Goal: Transaction & Acquisition: Purchase product/service

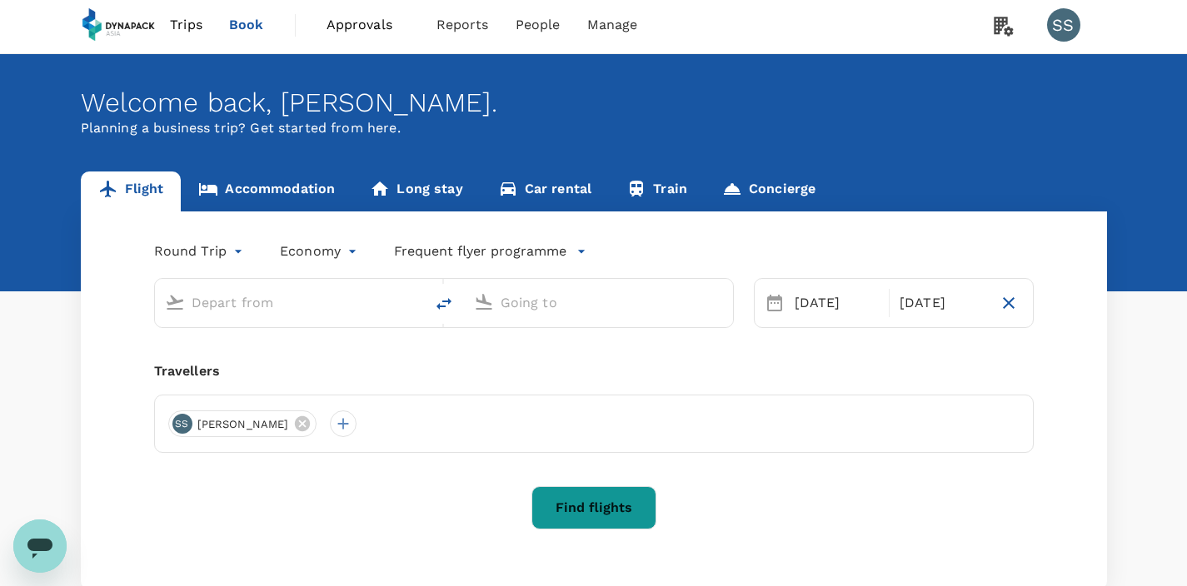
scroll to position [33, 0]
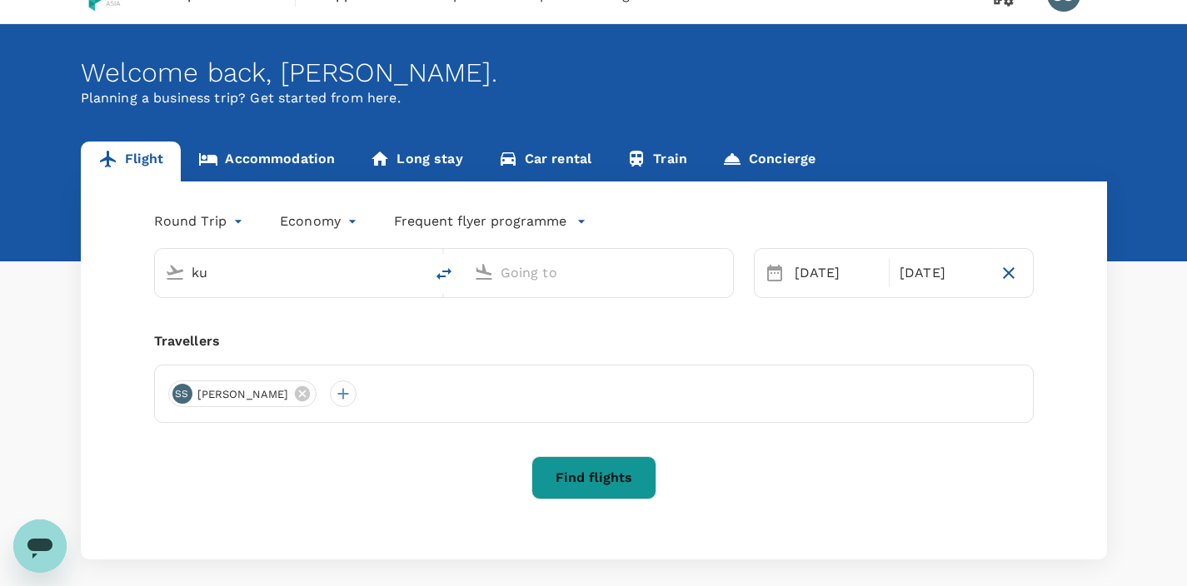
type input "Kuala Lumpur Intl ([GEOGRAPHIC_DATA])"
type input "Singapore Changi (SIN)"
type input "Kuala Lumpur Intl ([GEOGRAPHIC_DATA])"
type input "Singapore Changi (SIN)"
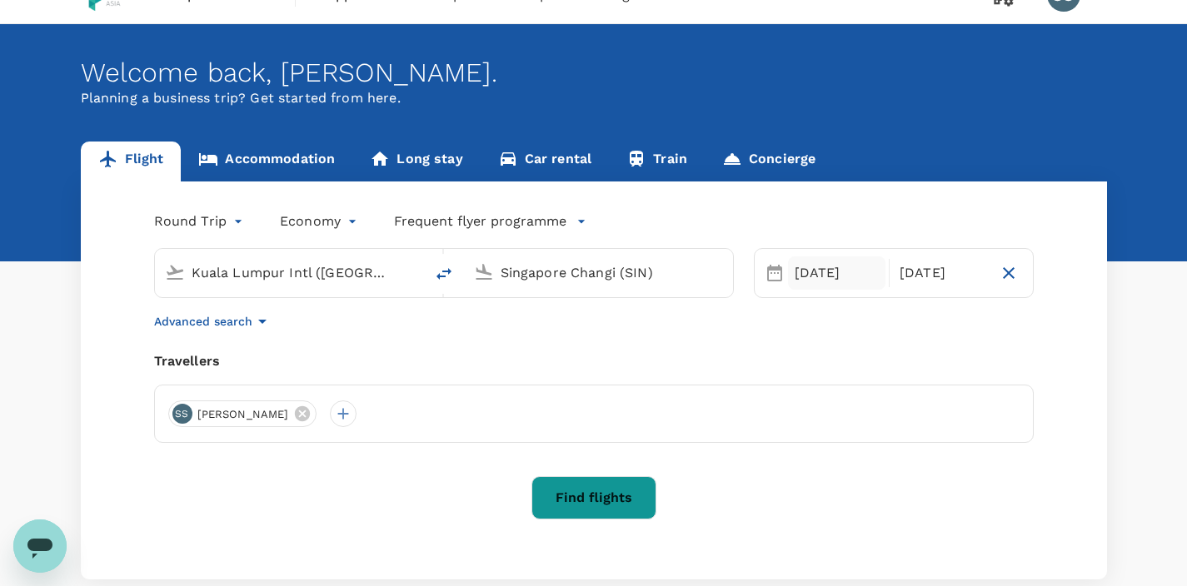
click at [821, 274] on div "[DATE]" at bounding box center [837, 272] width 98 height 33
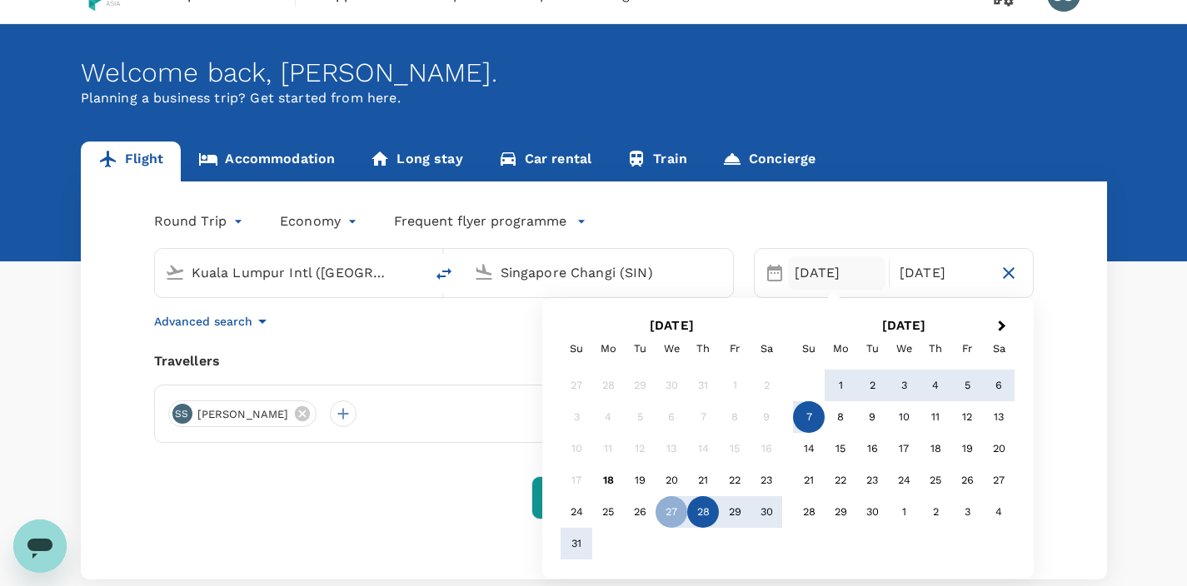
click at [702, 512] on div "28" at bounding box center [703, 512] width 32 height 32
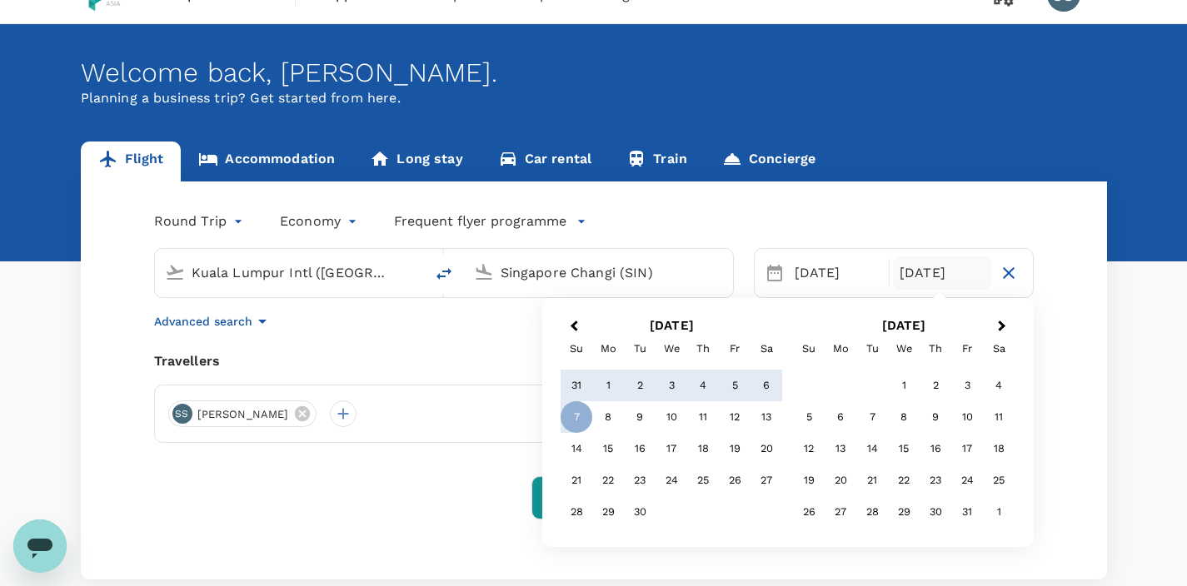
click at [939, 273] on div "[DATE]" at bounding box center [942, 272] width 98 height 33
click at [600, 421] on div "8" at bounding box center [608, 417] width 32 height 32
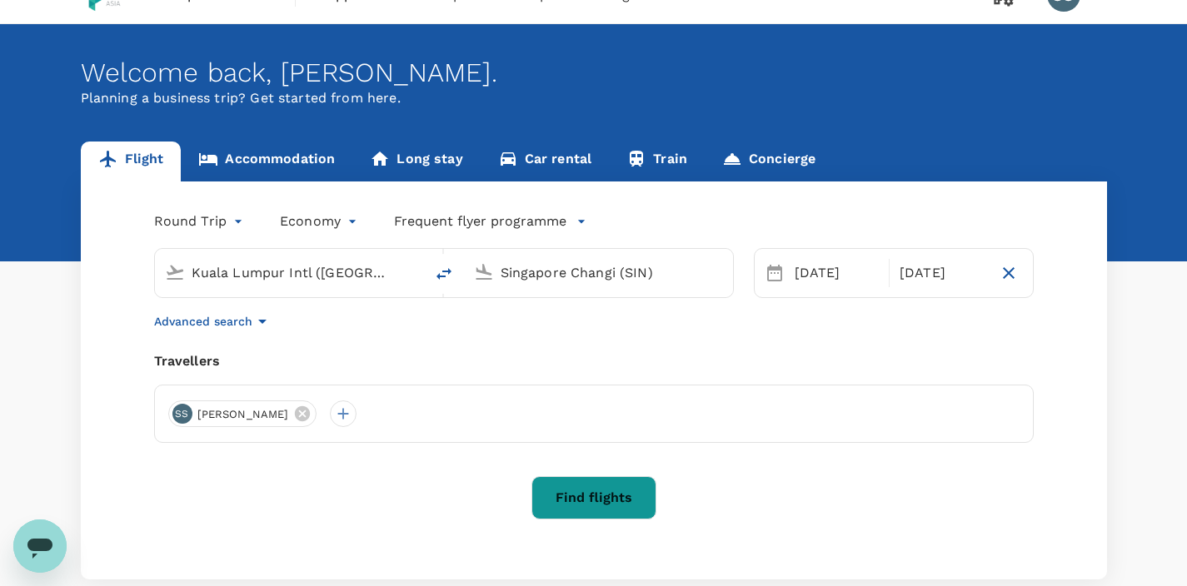
scroll to position [57, 0]
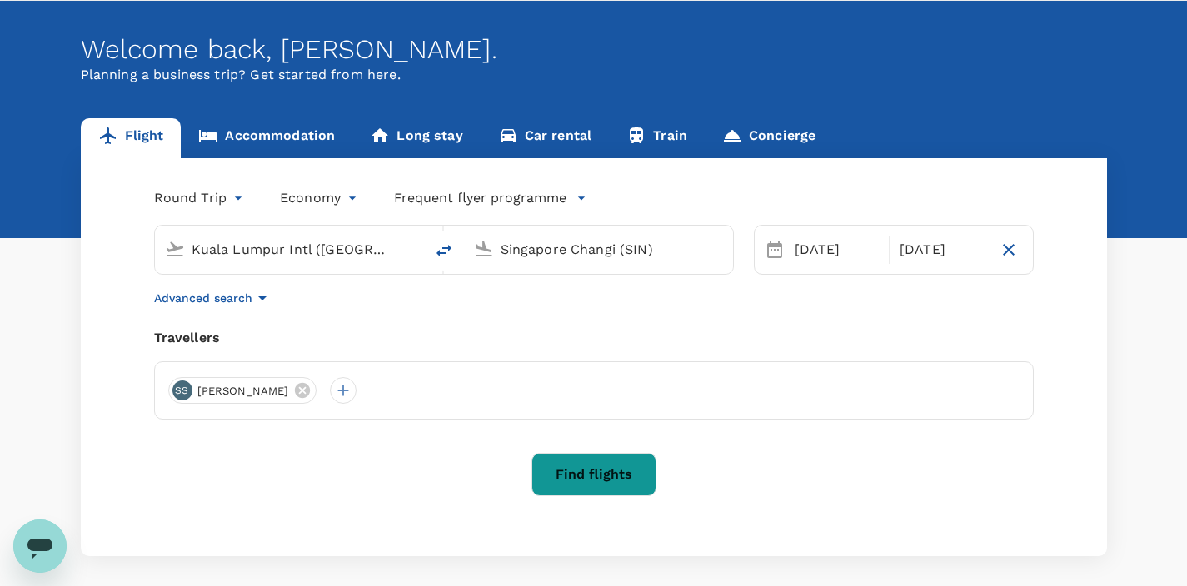
click at [594, 472] on button "Find flights" at bounding box center [593, 474] width 125 height 43
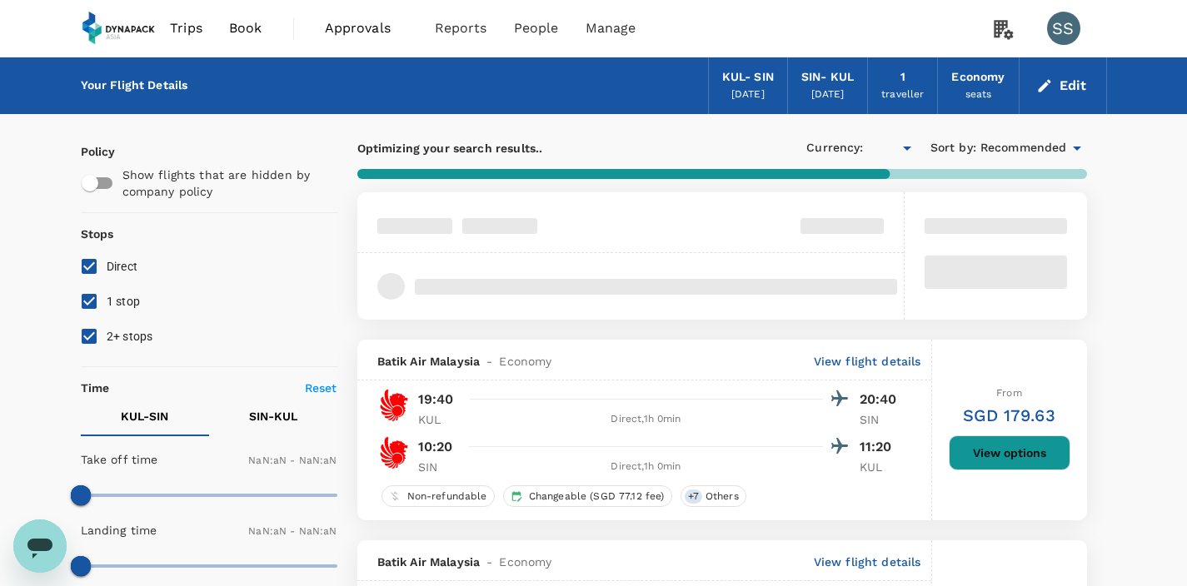
type input "SGD"
type input "1440"
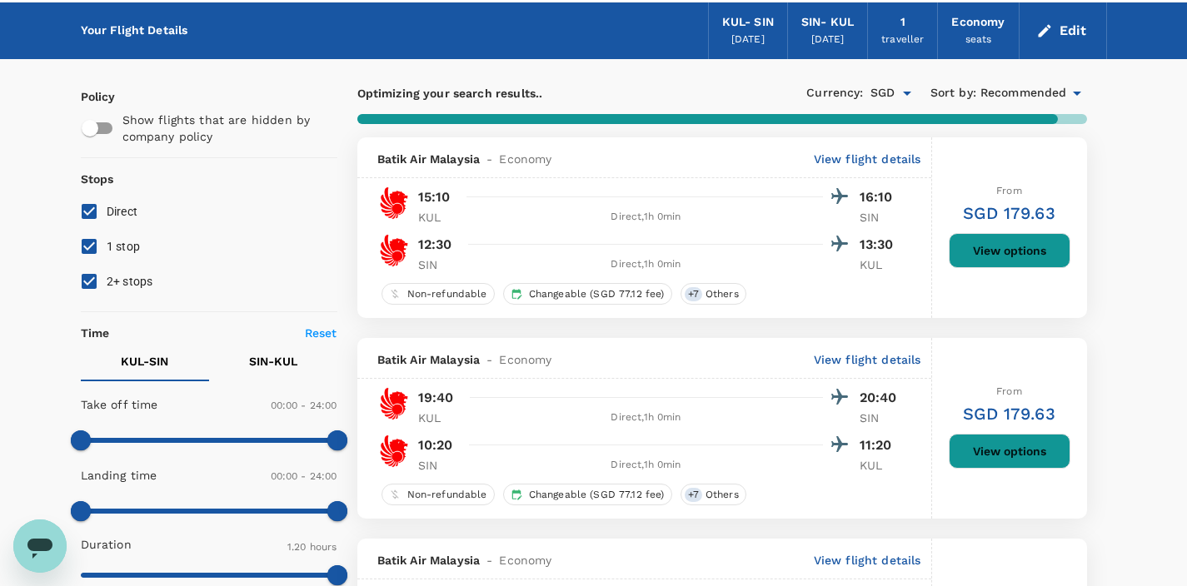
scroll to position [147, 0]
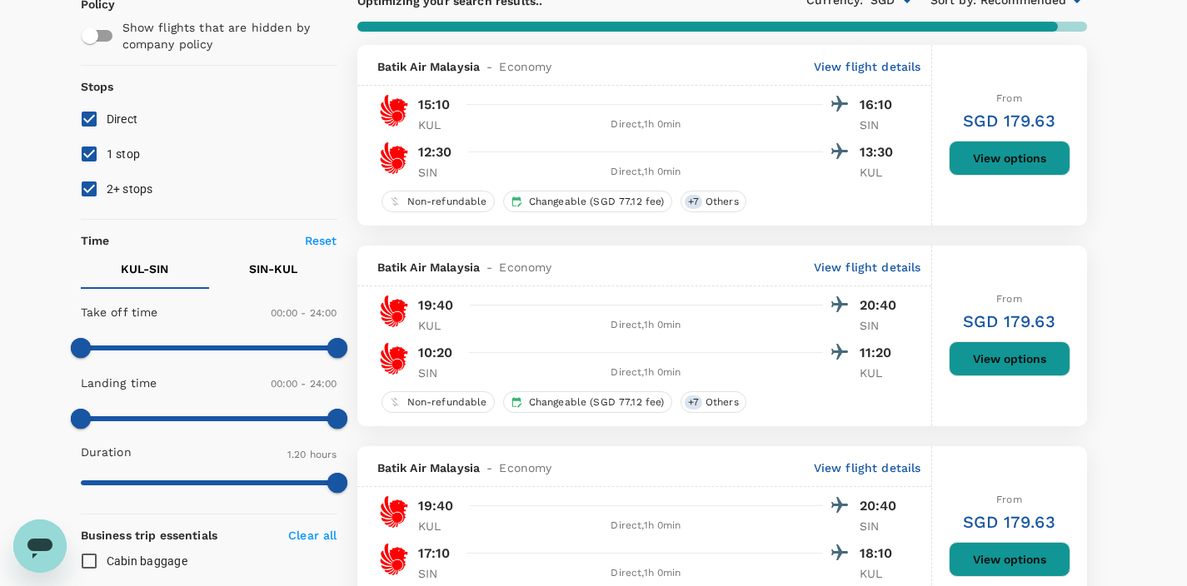
click at [992, 353] on button "View options" at bounding box center [1009, 358] width 122 height 35
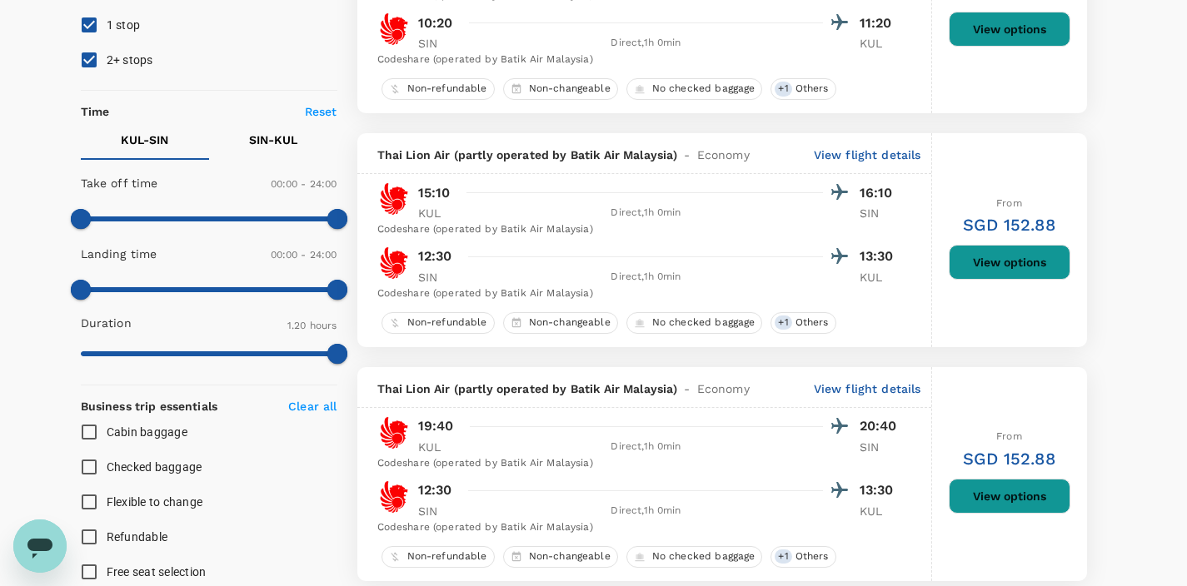
scroll to position [224, 0]
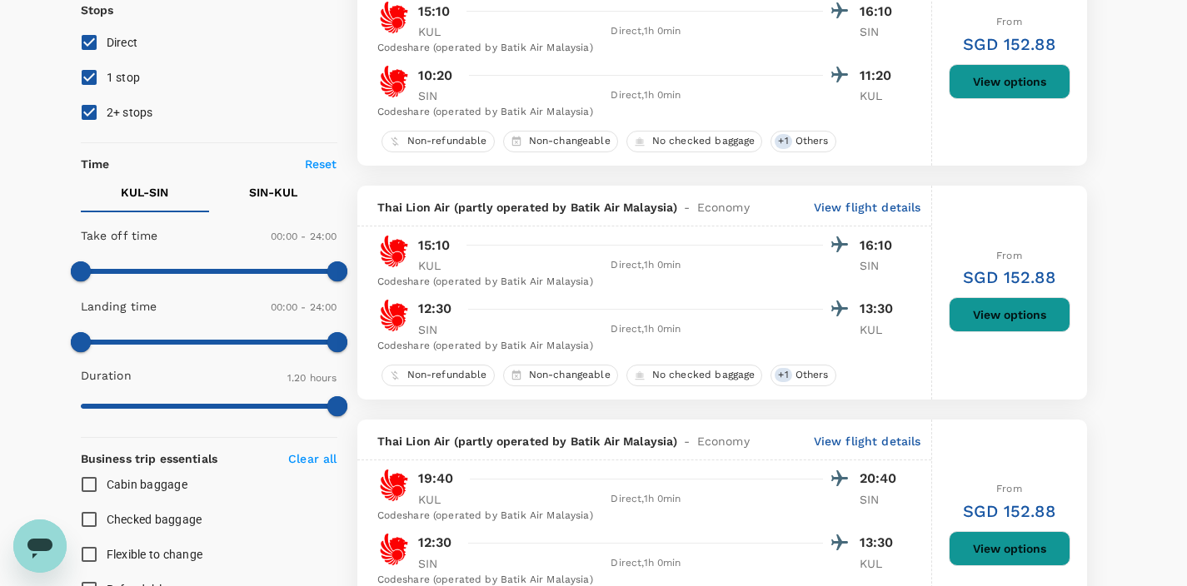
click at [87, 77] on input "1 stop" at bounding box center [89, 77] width 35 height 35
checkbox input "false"
click at [87, 113] on input "2+ stops" at bounding box center [89, 112] width 35 height 35
checkbox input "false"
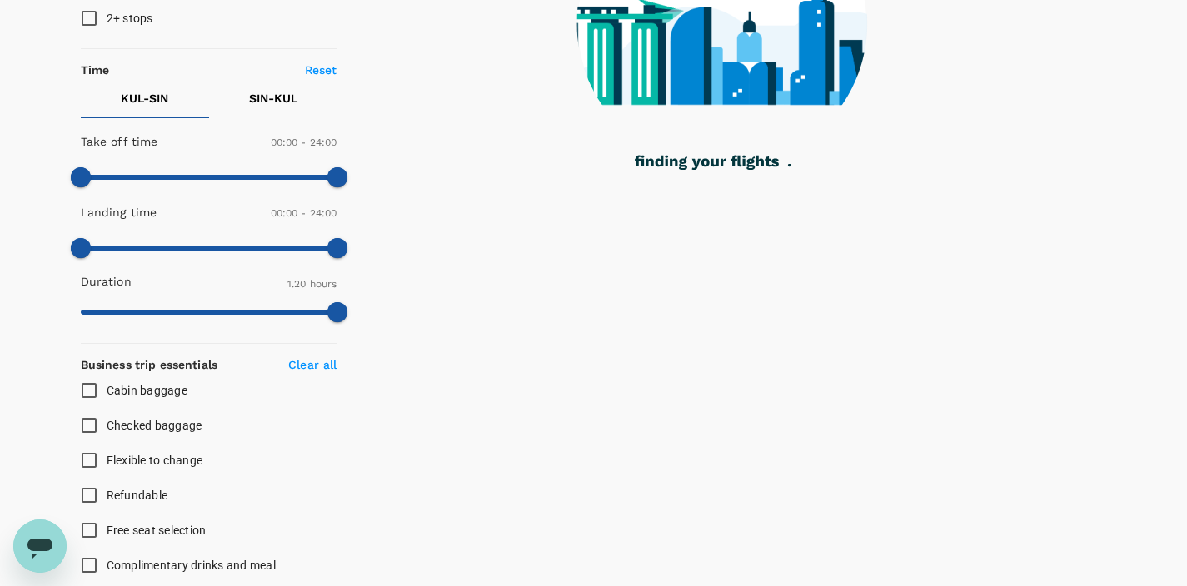
scroll to position [346, 0]
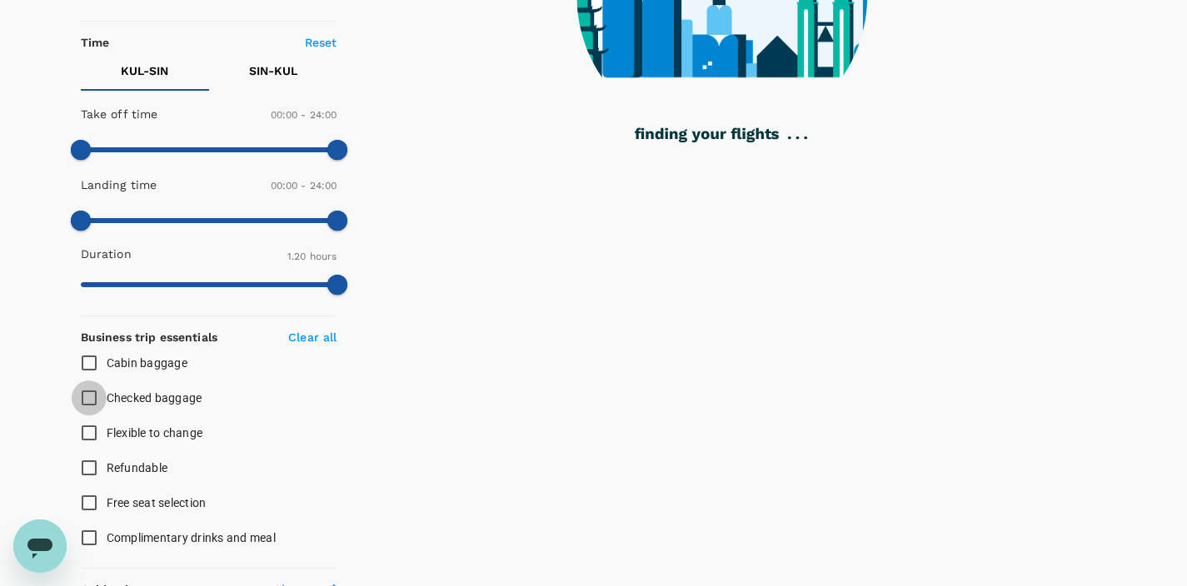
click at [89, 401] on input "Checked baggage" at bounding box center [89, 398] width 35 height 35
checkbox input "true"
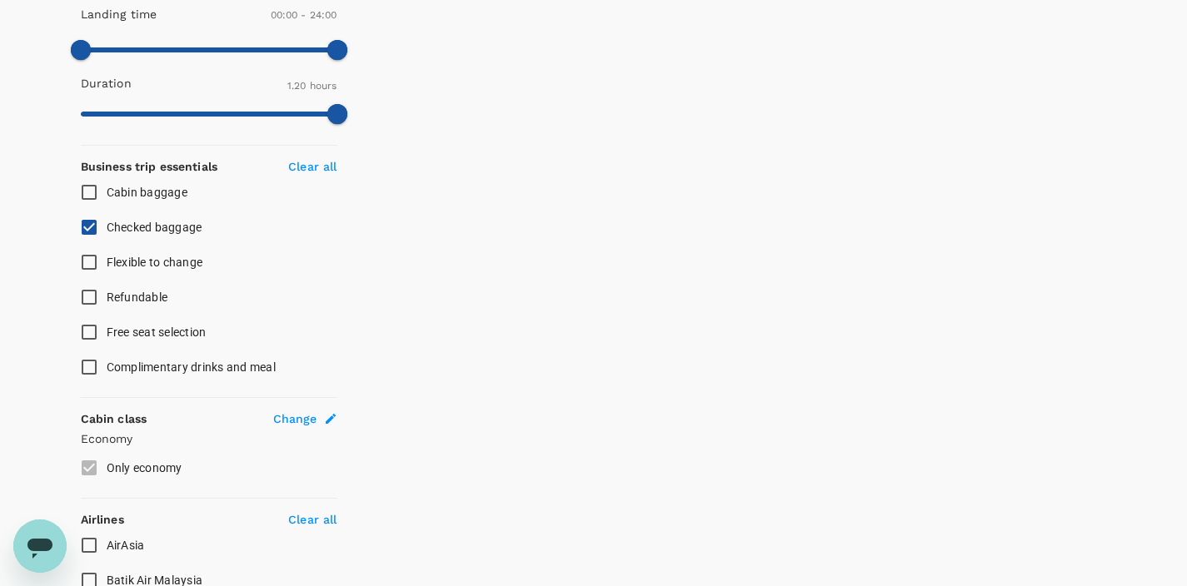
scroll to position [0, 0]
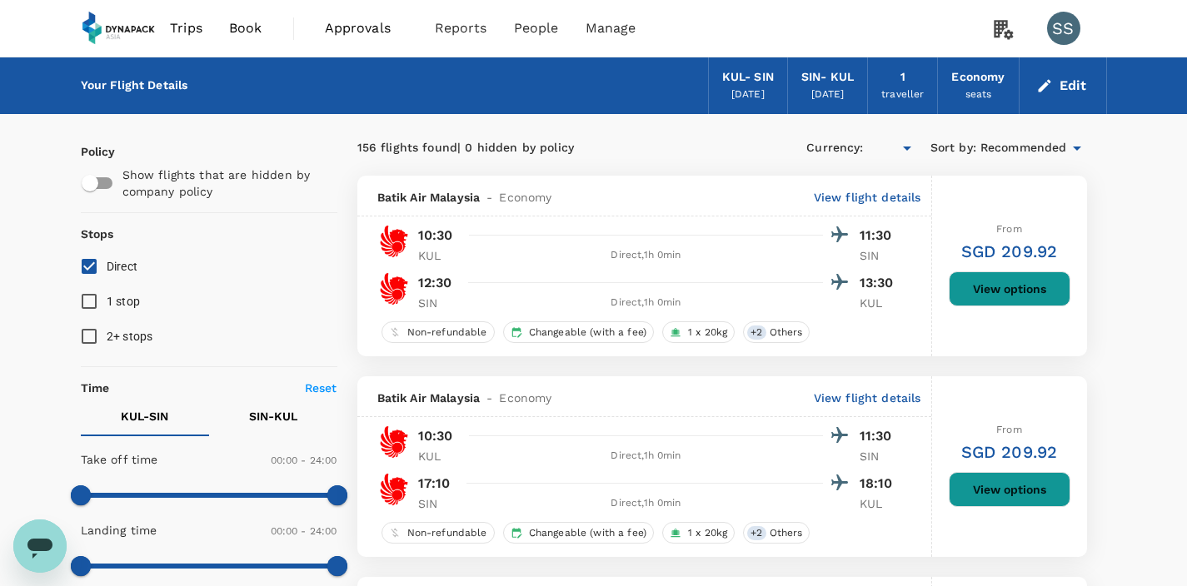
type input "SGD"
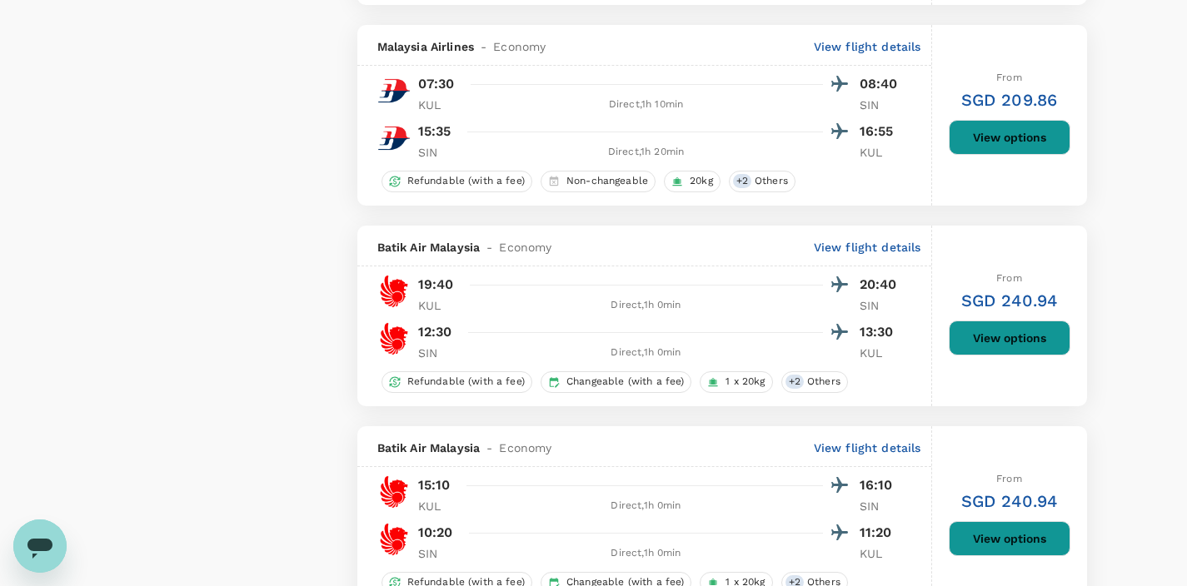
scroll to position [1359, 0]
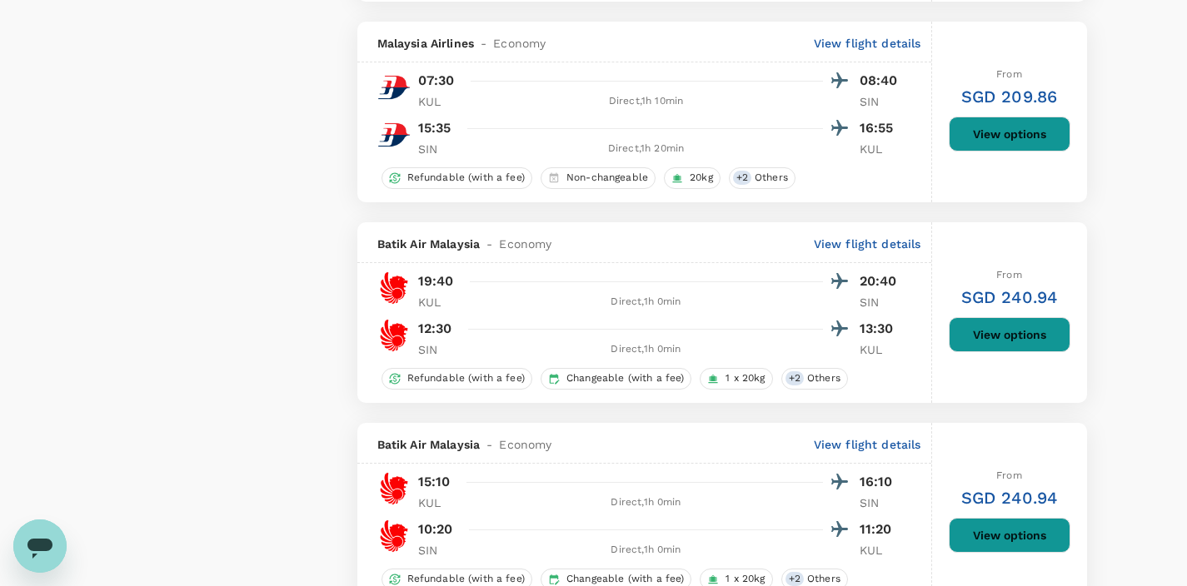
click at [1000, 331] on button "View options" at bounding box center [1009, 334] width 122 height 35
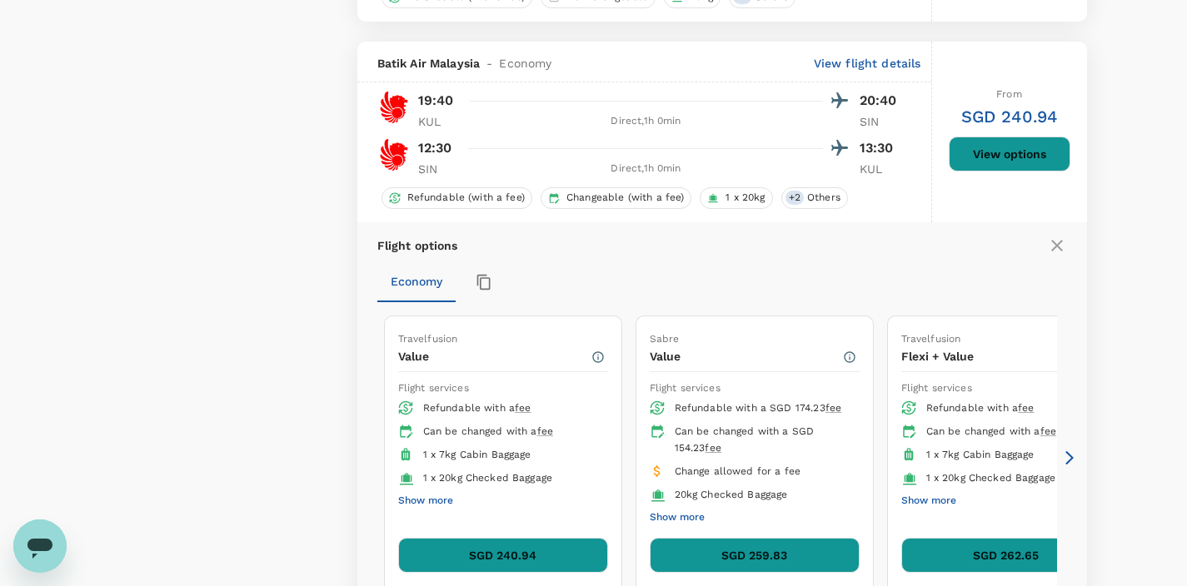
scroll to position [1581, 0]
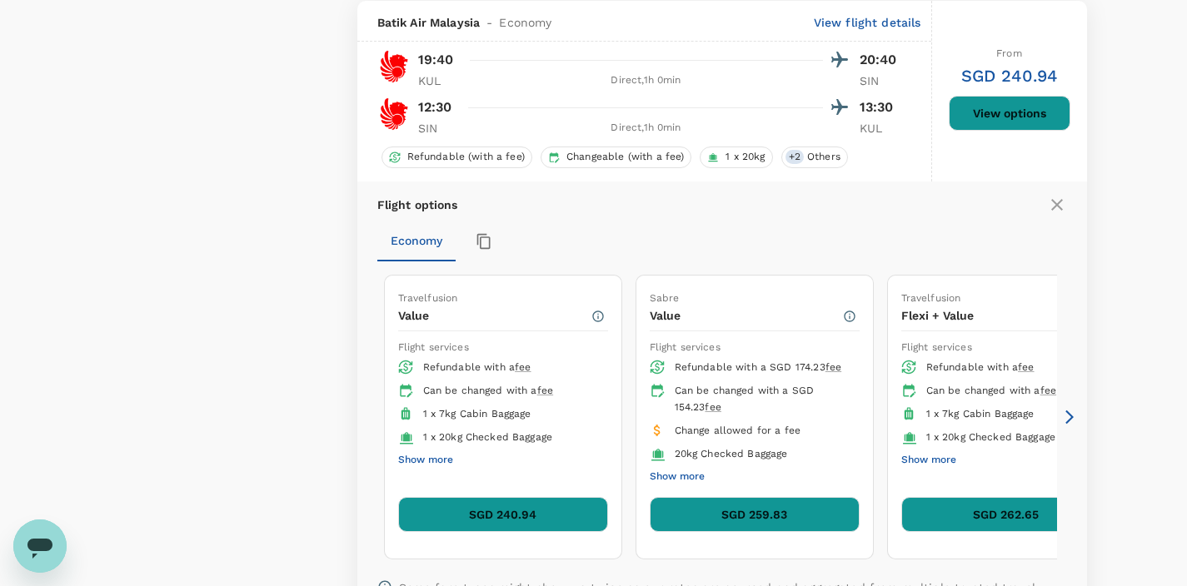
click at [500, 516] on button "SGD 240.94" at bounding box center [503, 514] width 210 height 35
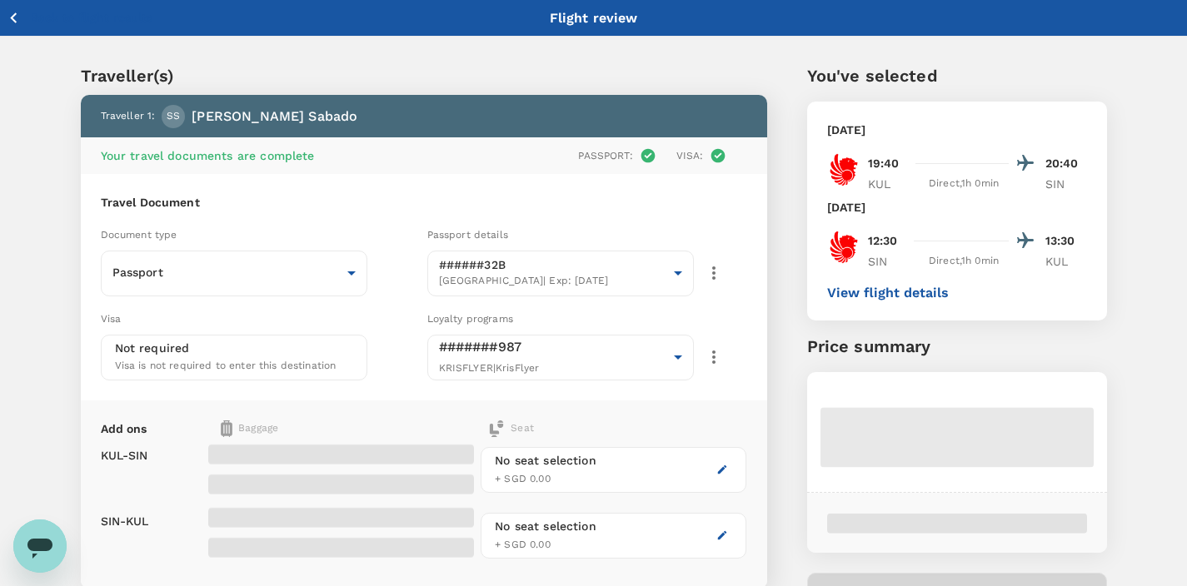
click at [15, 18] on icon "button" at bounding box center [13, 17] width 21 height 21
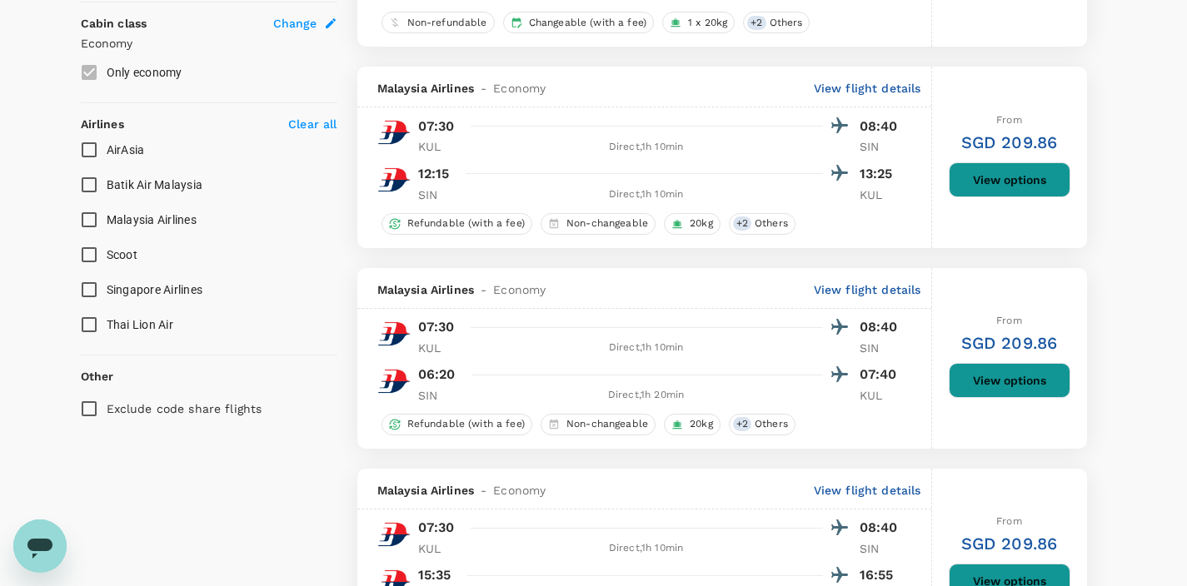
scroll to position [338, 0]
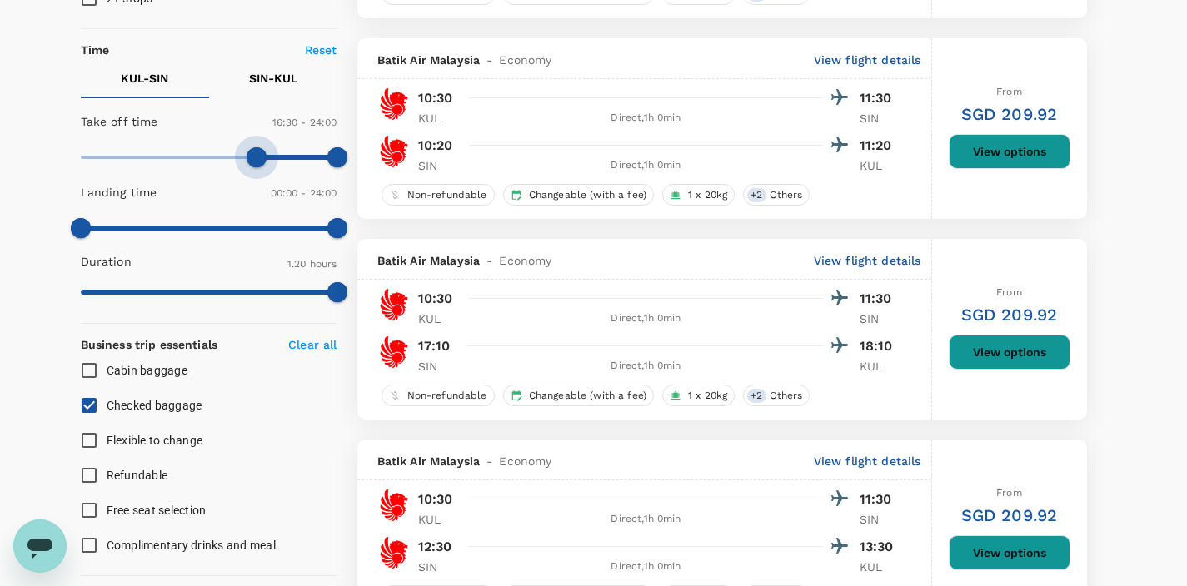
type input "1050"
drag, startPoint x: 76, startPoint y: 156, endPoint x: 266, endPoint y: 172, distance: 191.4
click at [266, 167] on span at bounding box center [267, 157] width 20 height 20
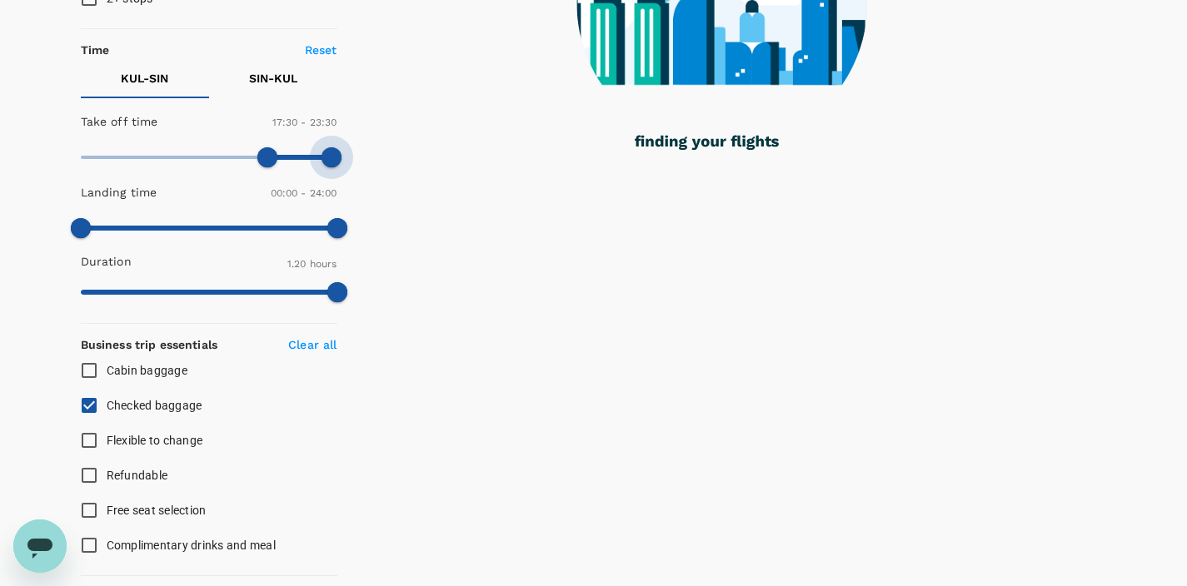
click at [328, 158] on span at bounding box center [331, 157] width 20 height 20
type input "1380"
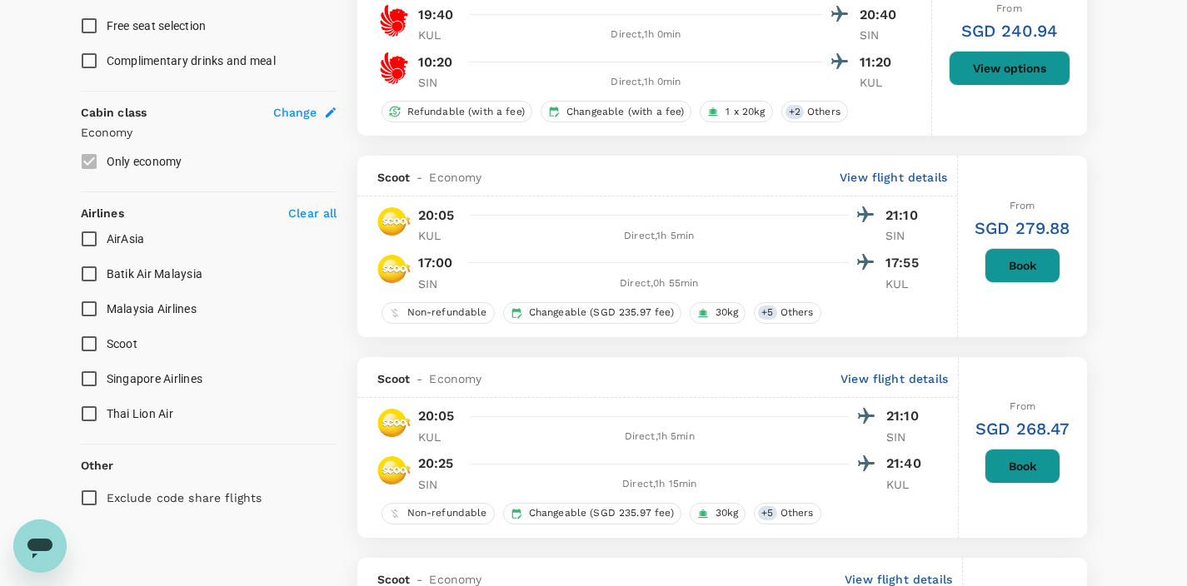
scroll to position [386, 0]
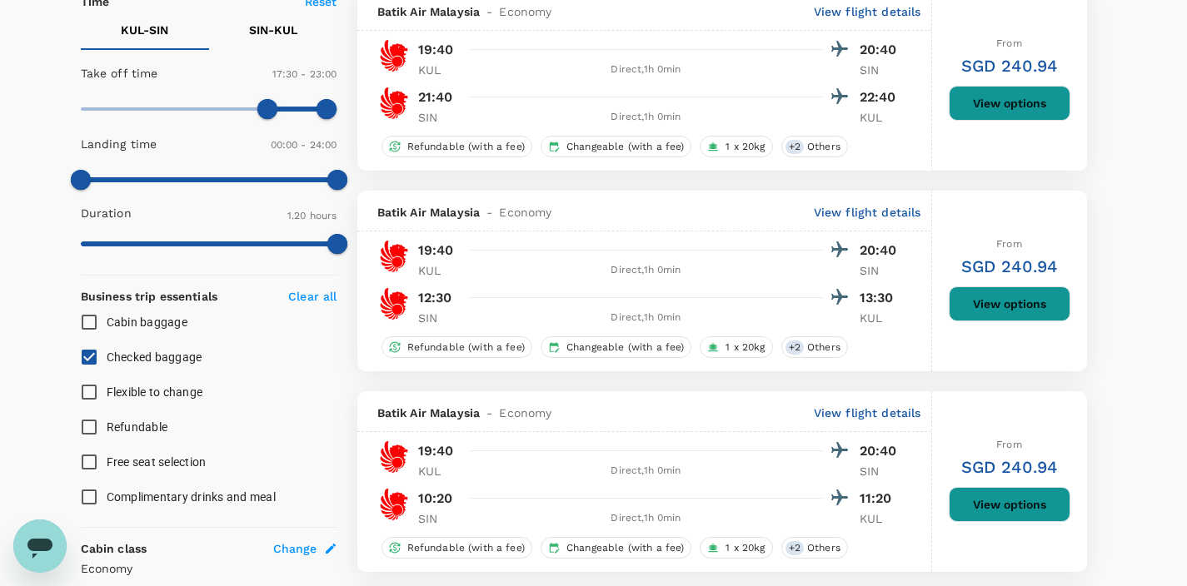
click at [999, 301] on button "View options" at bounding box center [1009, 303] width 122 height 35
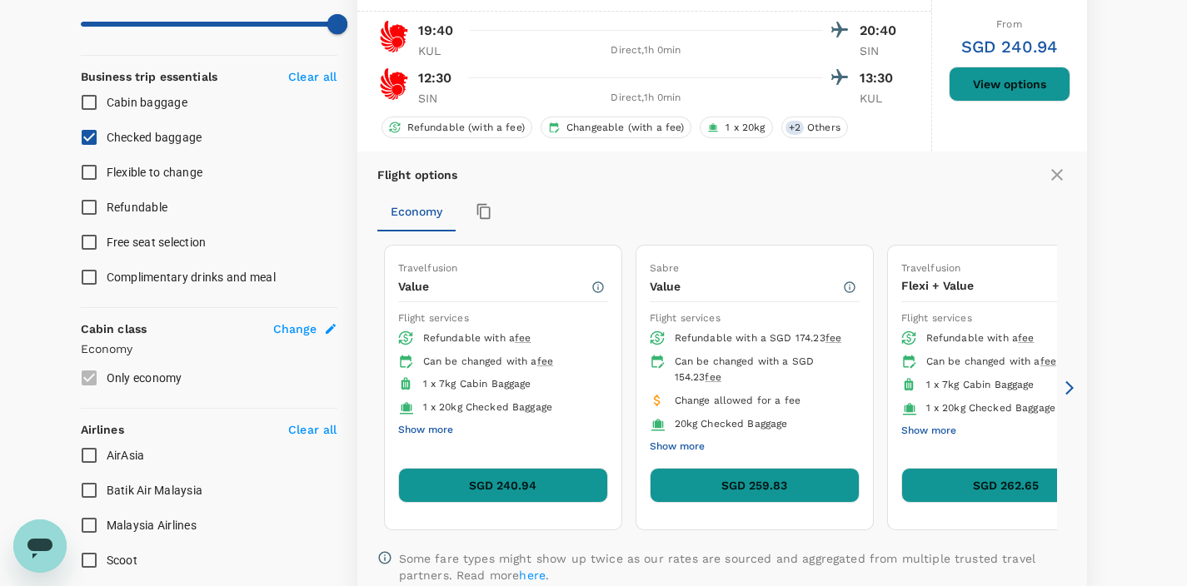
scroll to position [691, 0]
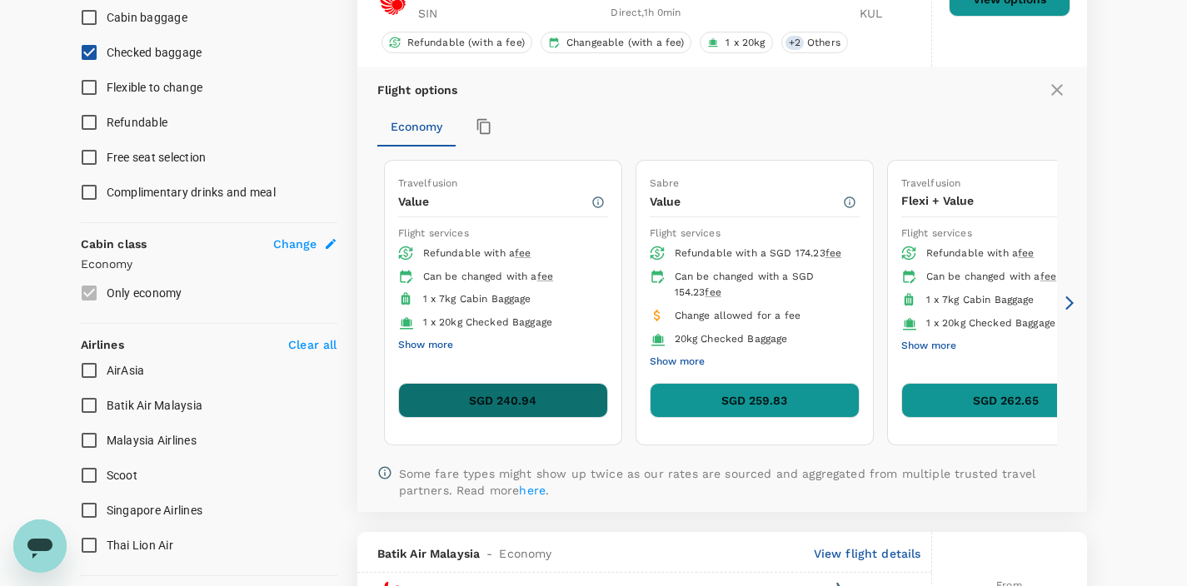
click at [503, 400] on button "SGD 240.94" at bounding box center [503, 400] width 210 height 35
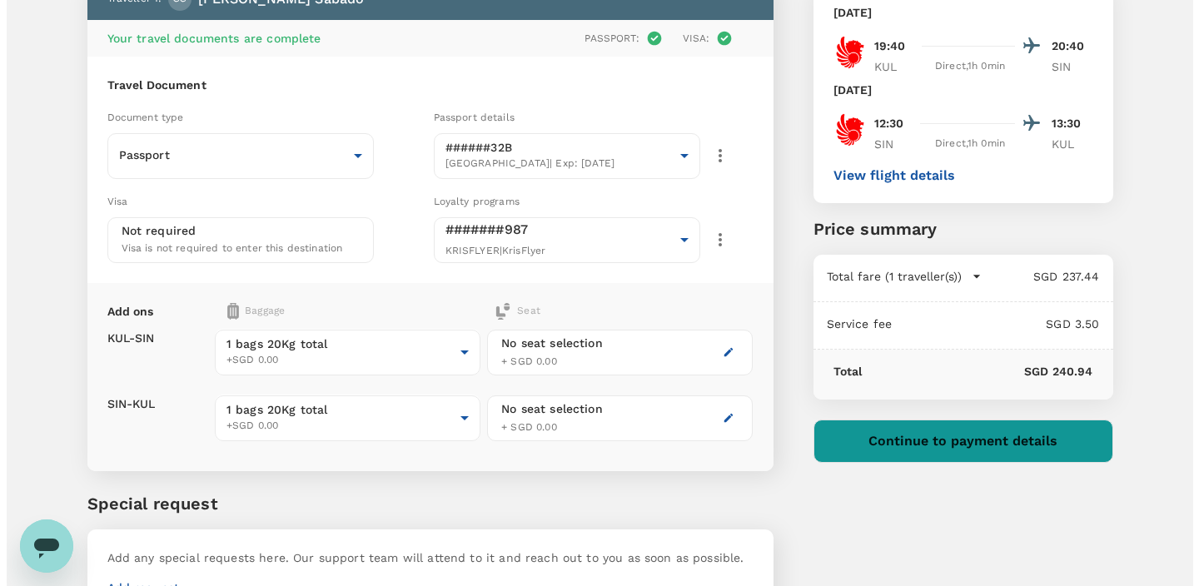
scroll to position [212, 0]
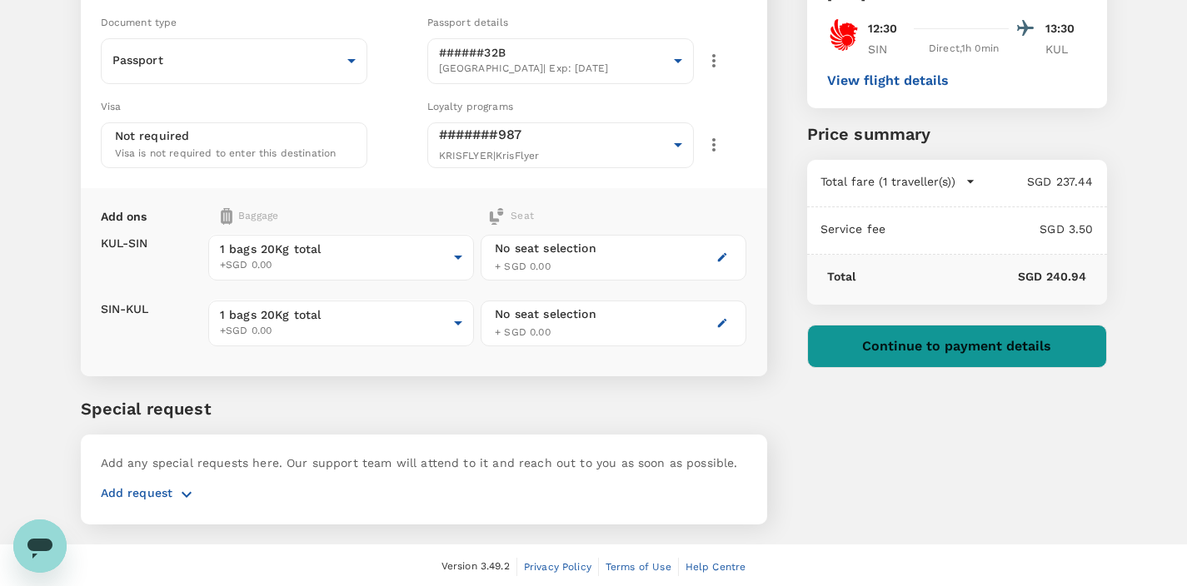
click at [973, 350] on button "Continue to payment details" at bounding box center [957, 346] width 300 height 43
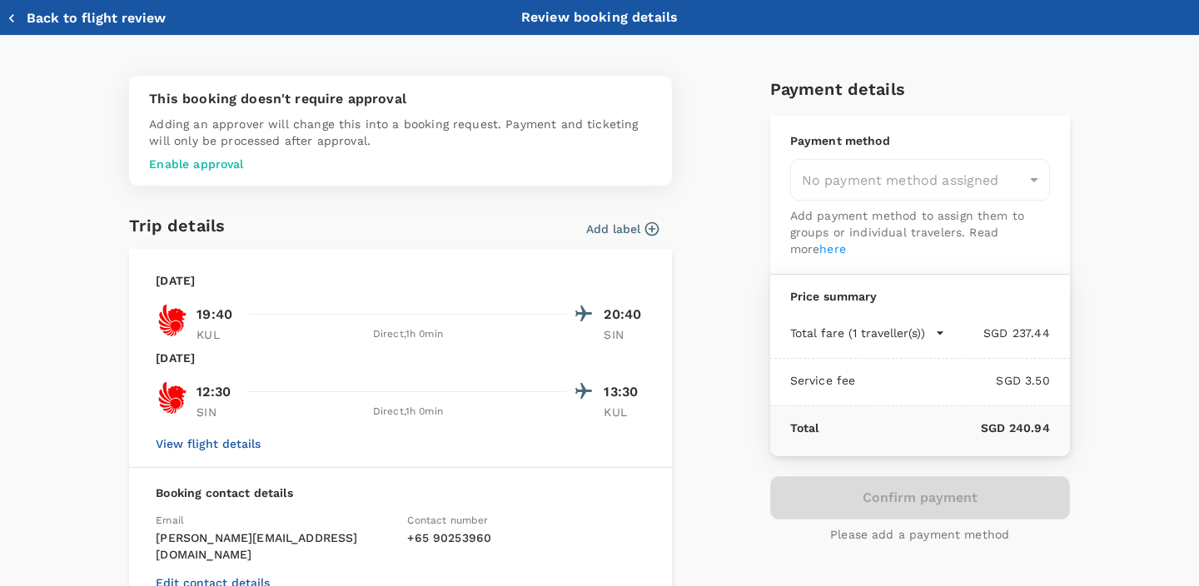
type input "9d83a6ea-3104-4db9-93f6-a0891c840729"
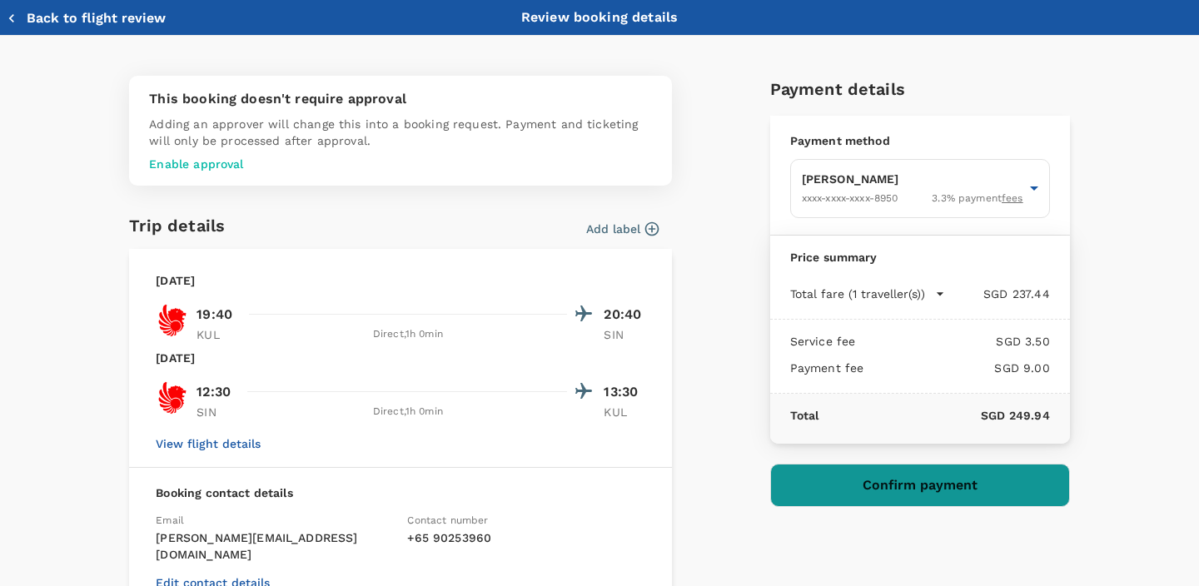
click at [180, 166] on p "Enable approval" at bounding box center [400, 164] width 503 height 17
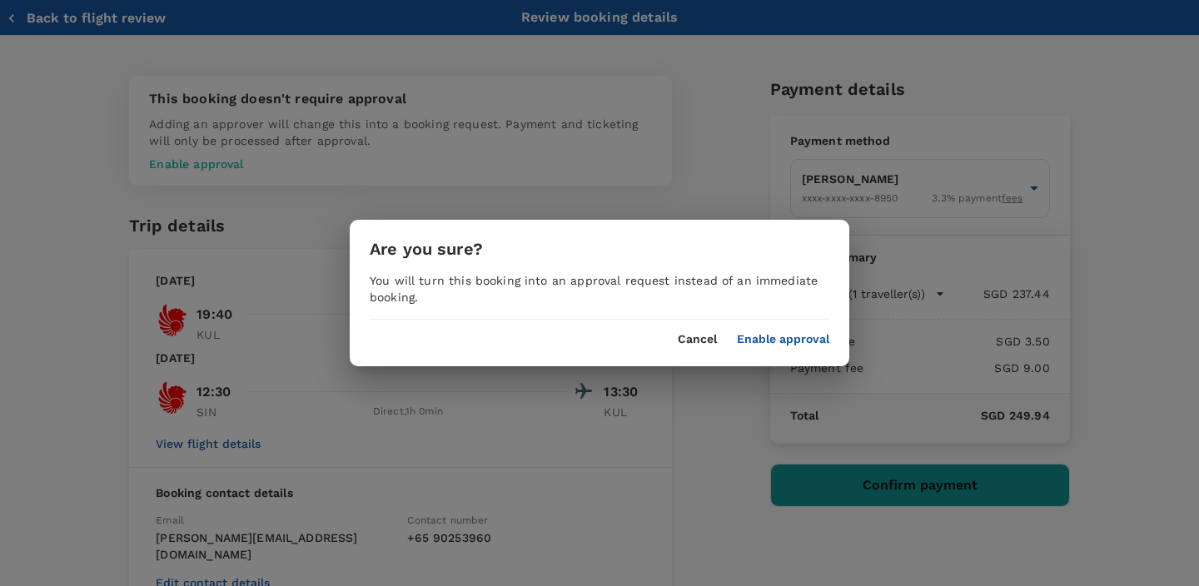
click at [696, 341] on button "Cancel" at bounding box center [697, 339] width 39 height 13
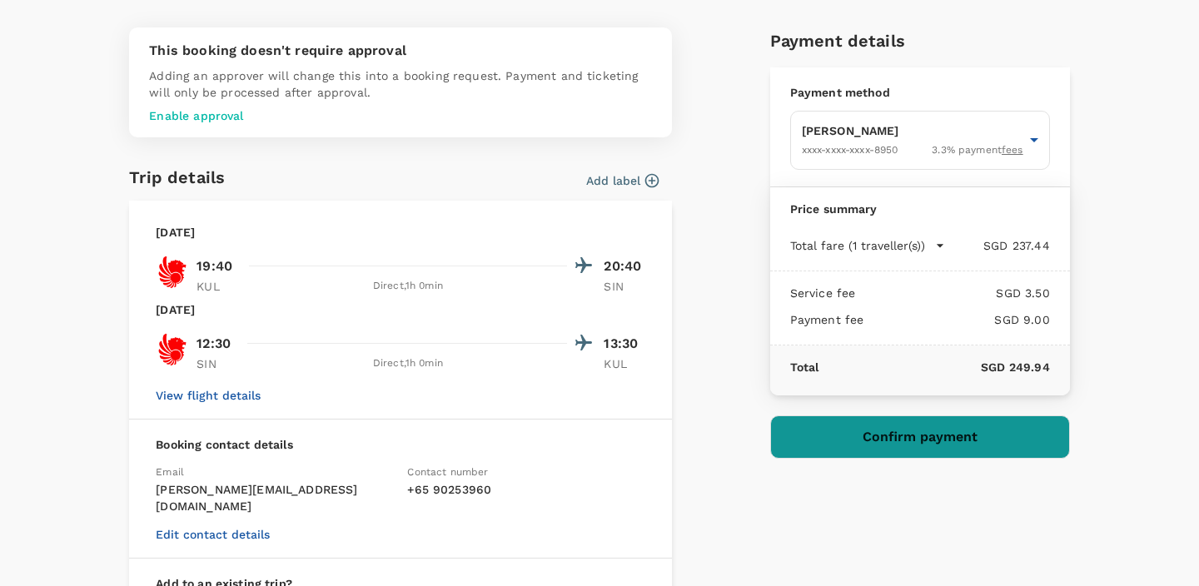
scroll to position [52, 0]
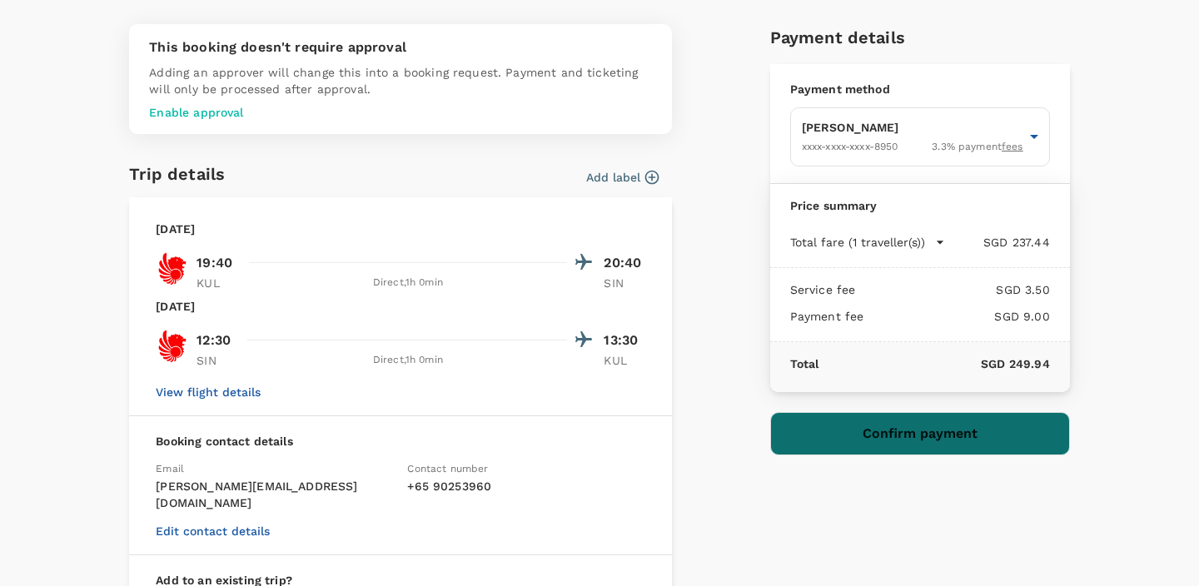
click at [887, 441] on button "Confirm payment" at bounding box center [920, 433] width 300 height 43
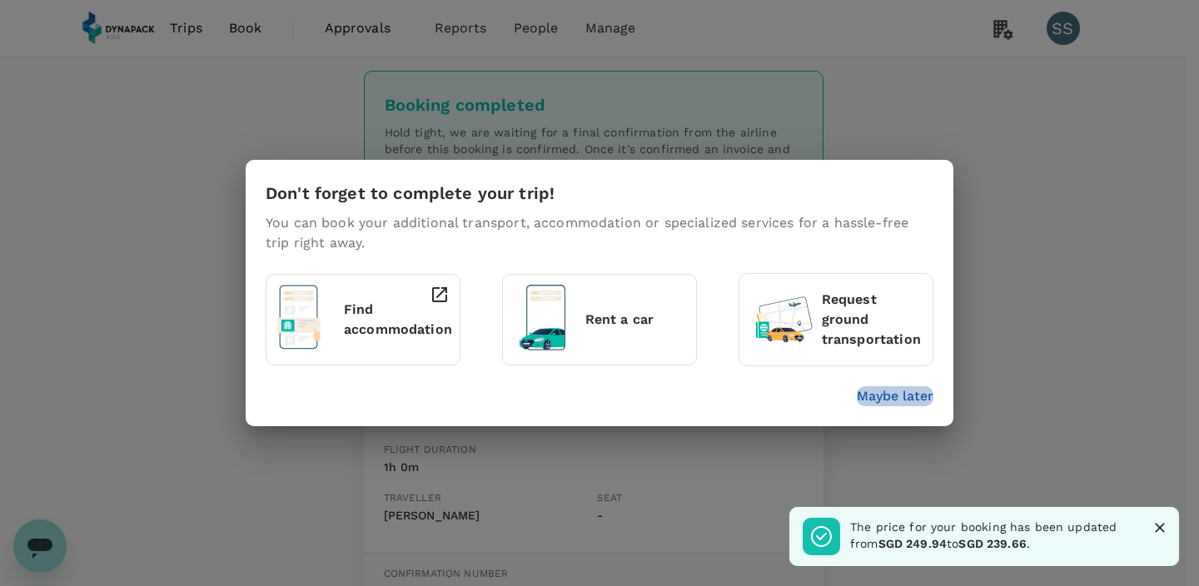
click at [900, 401] on p "Maybe later" at bounding box center [895, 396] width 77 height 20
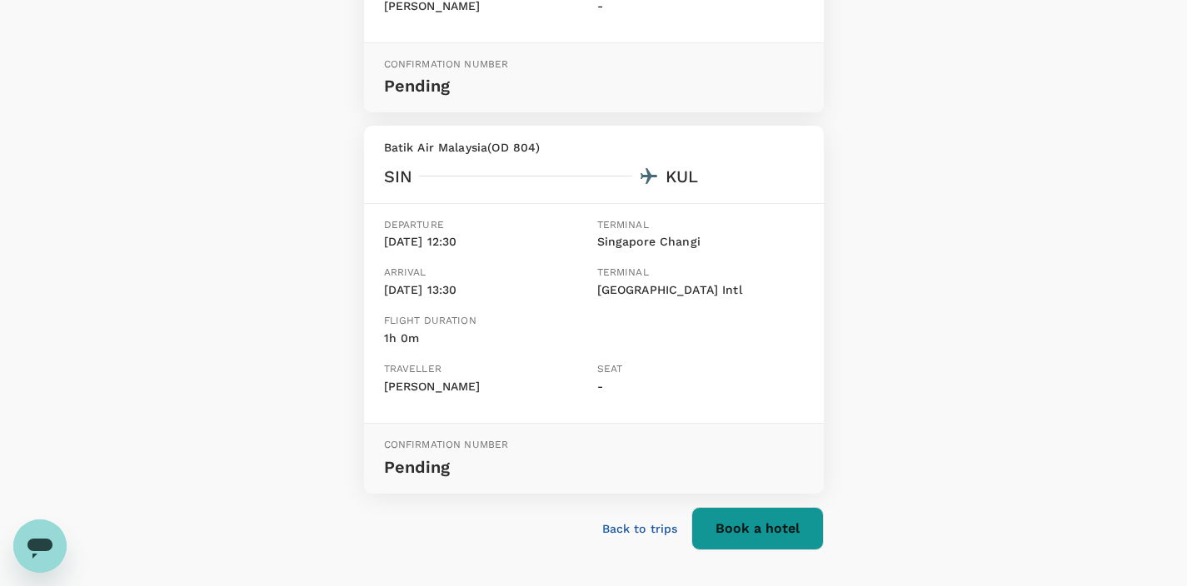
scroll to position [557, 0]
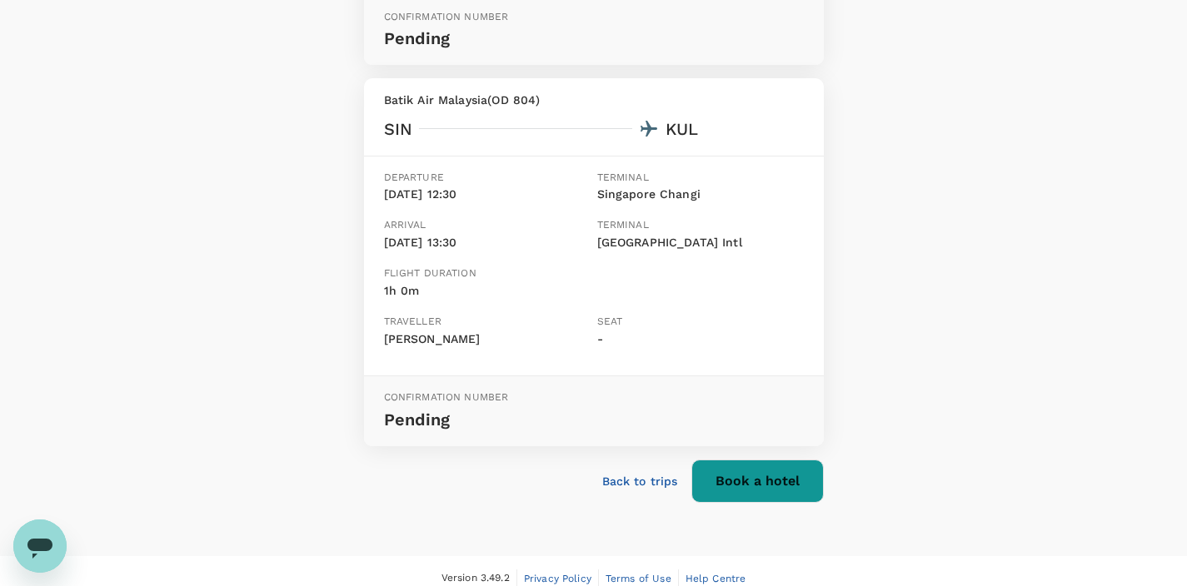
click at [626, 473] on p "Back to trips" at bounding box center [640, 481] width 76 height 17
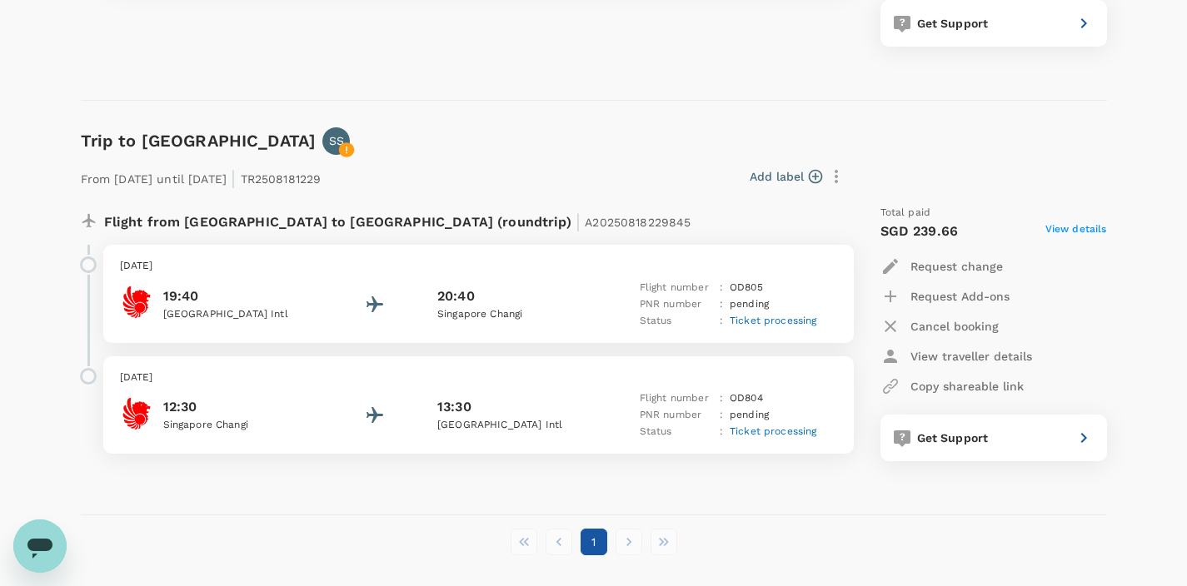
scroll to position [647, 0]
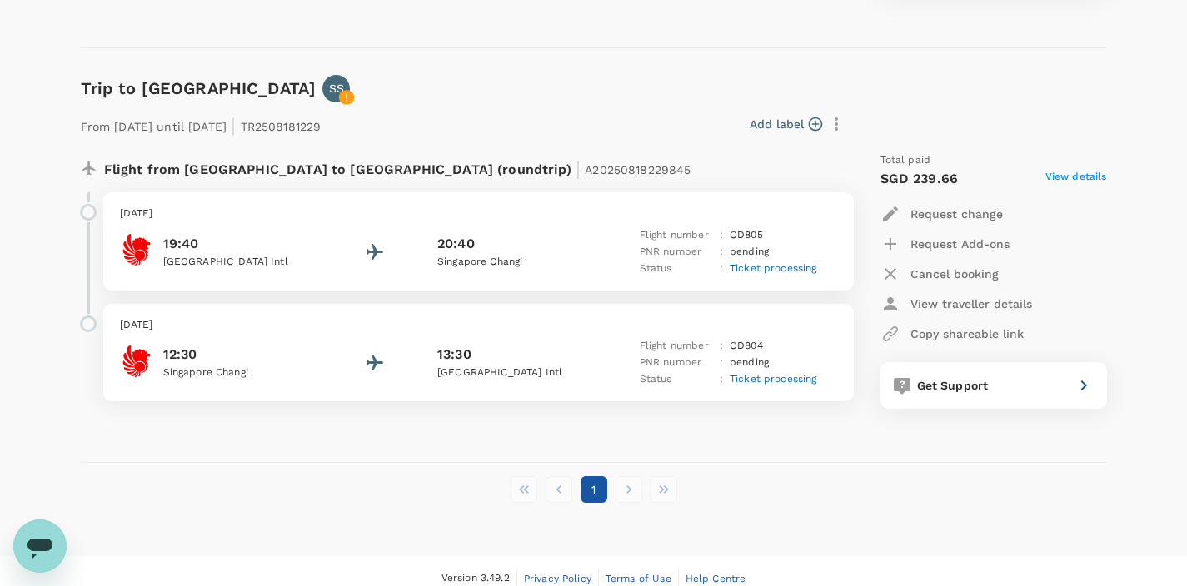
click at [1088, 177] on span "View details" at bounding box center [1076, 179] width 62 height 20
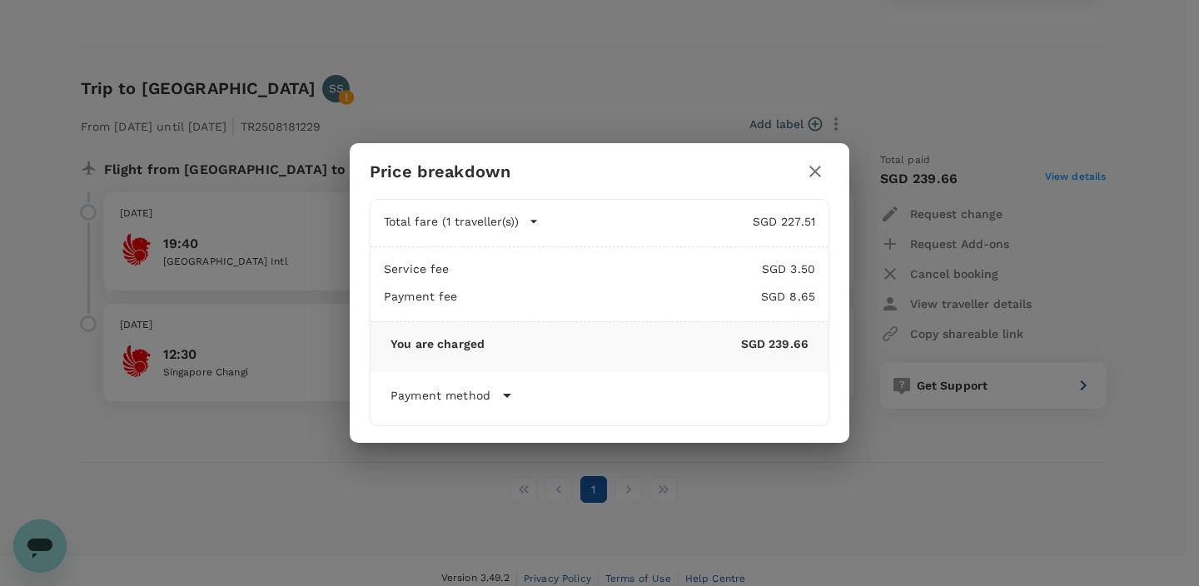
click at [497, 394] on icon at bounding box center [507, 396] width 20 height 20
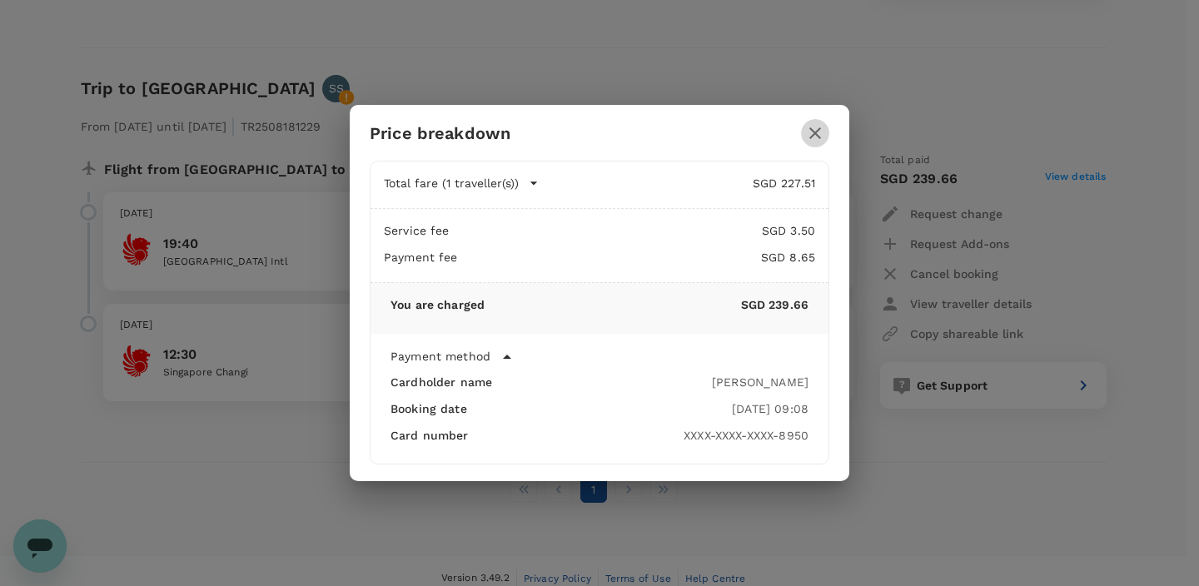
click at [815, 129] on icon "button" at bounding box center [815, 133] width 20 height 20
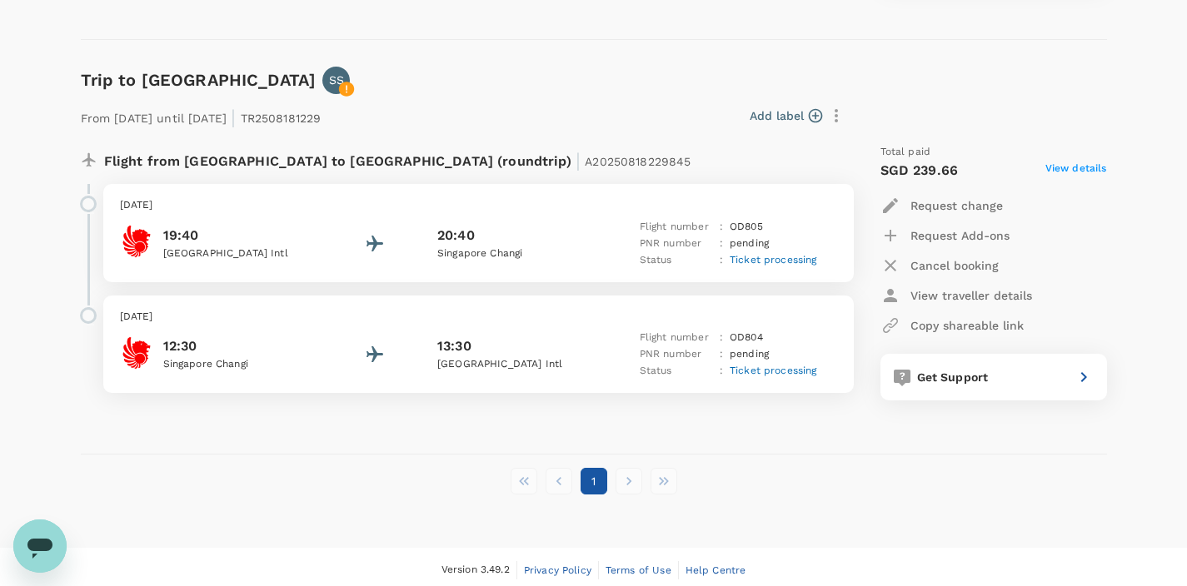
scroll to position [659, 0]
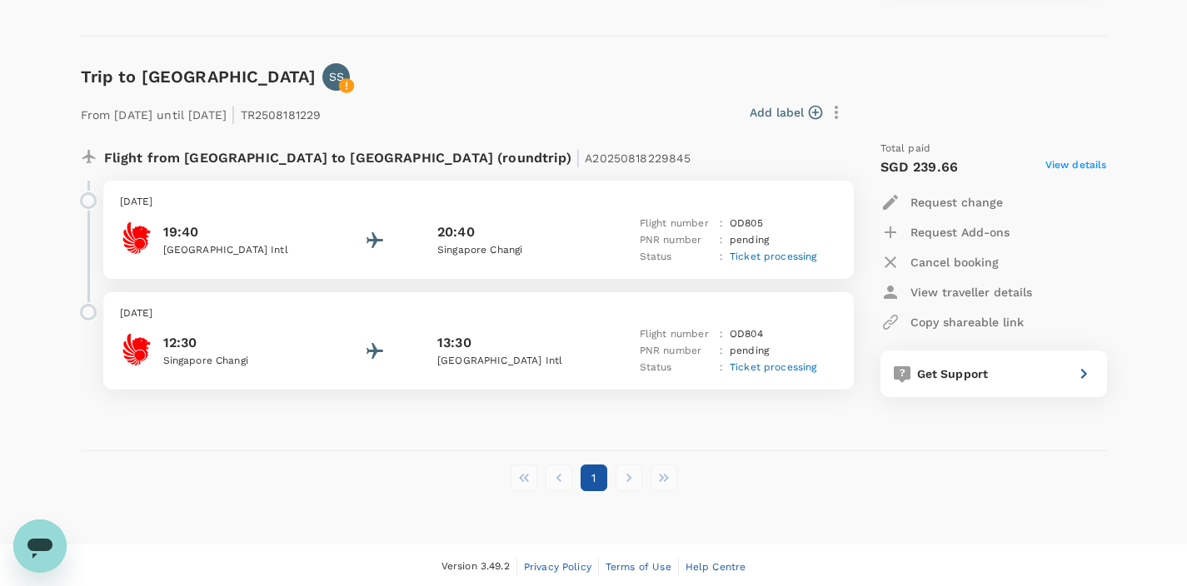
click at [1078, 163] on span "View details" at bounding box center [1076, 167] width 62 height 20
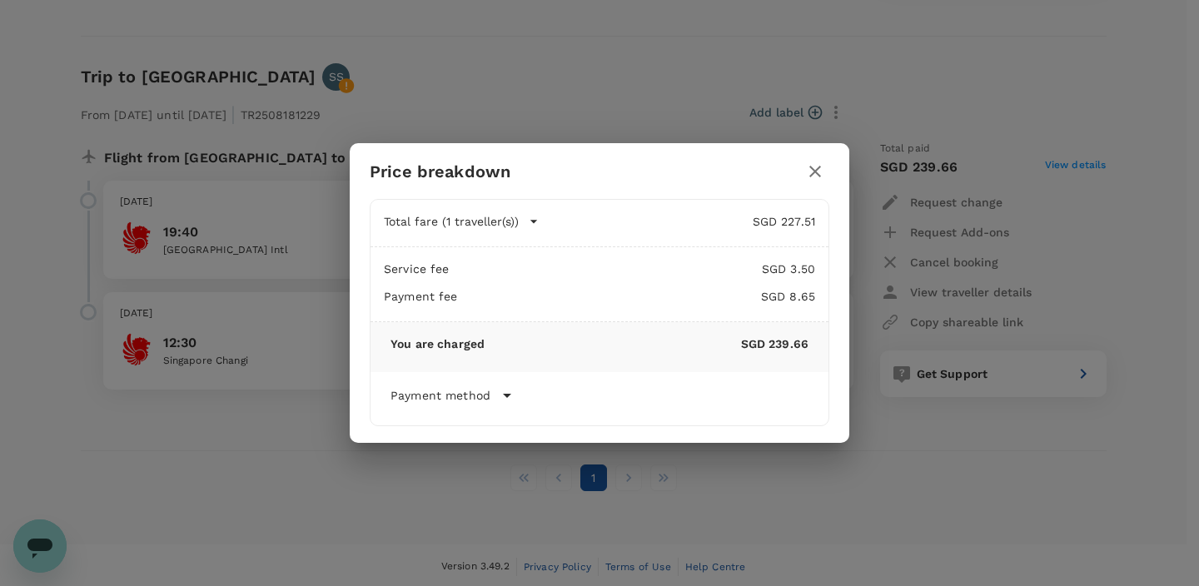
click at [500, 396] on icon at bounding box center [507, 396] width 20 height 20
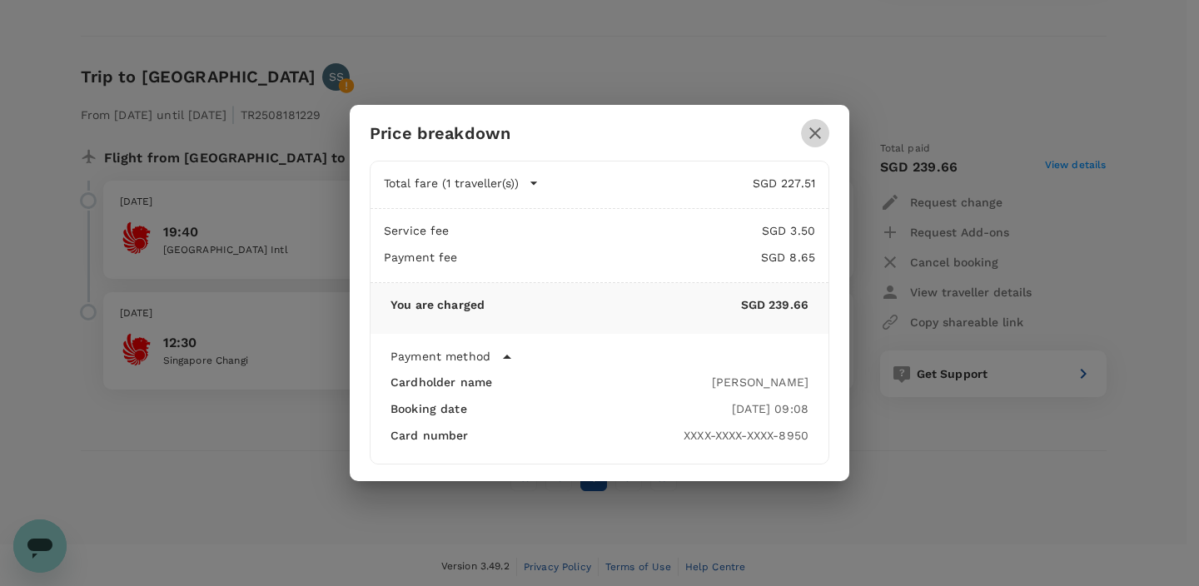
click at [814, 136] on icon "button" at bounding box center [815, 133] width 20 height 20
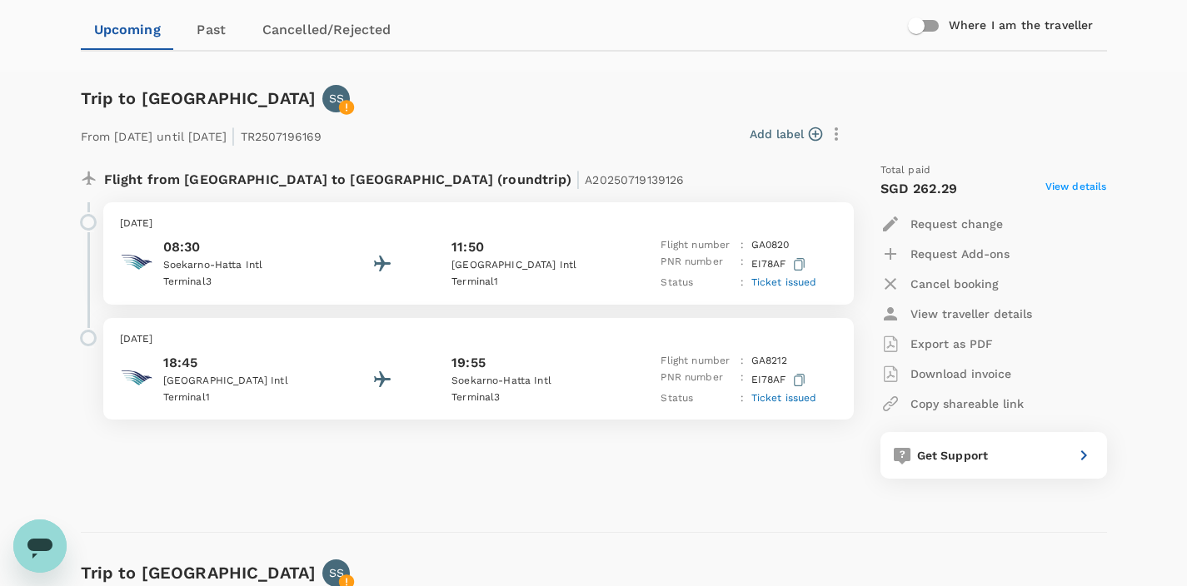
scroll to position [183, 0]
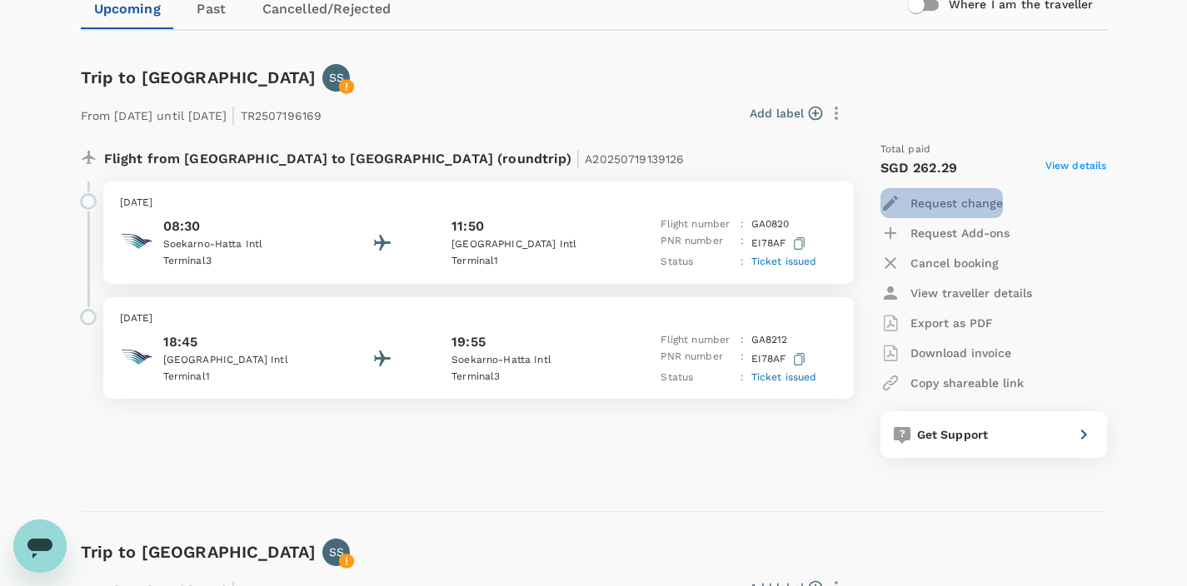
click at [963, 206] on p "Request change" at bounding box center [956, 203] width 92 height 17
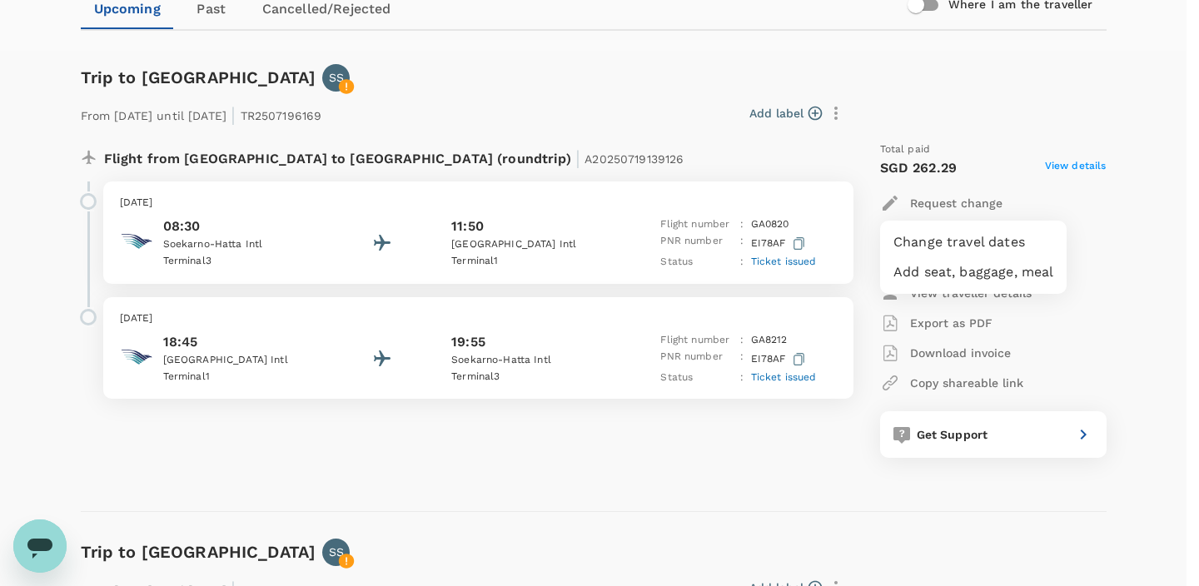
click at [944, 245] on li "Change travel dates" at bounding box center [973, 242] width 187 height 30
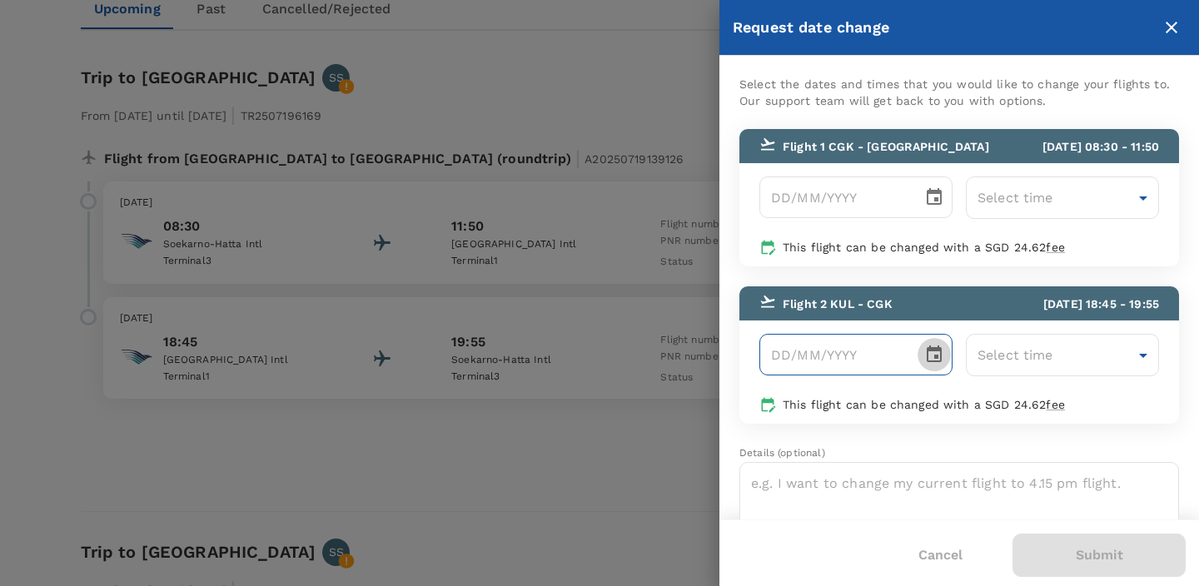
click at [934, 356] on icon "Choose date" at bounding box center [934, 354] width 15 height 17
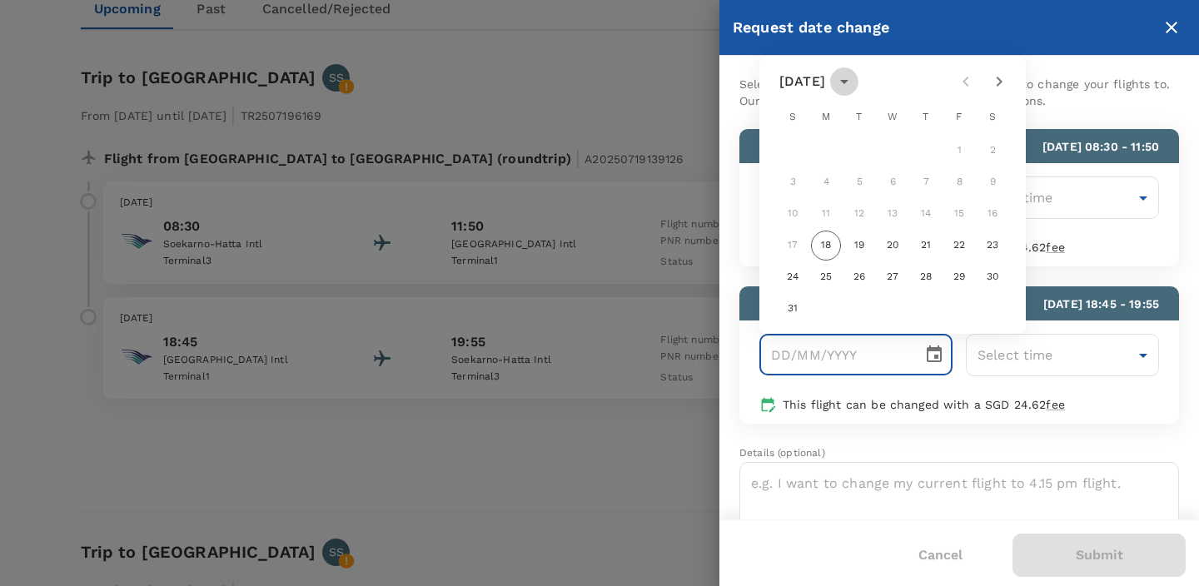
click at [854, 84] on icon "calendar view is open, switch to year view" at bounding box center [844, 82] width 20 height 20
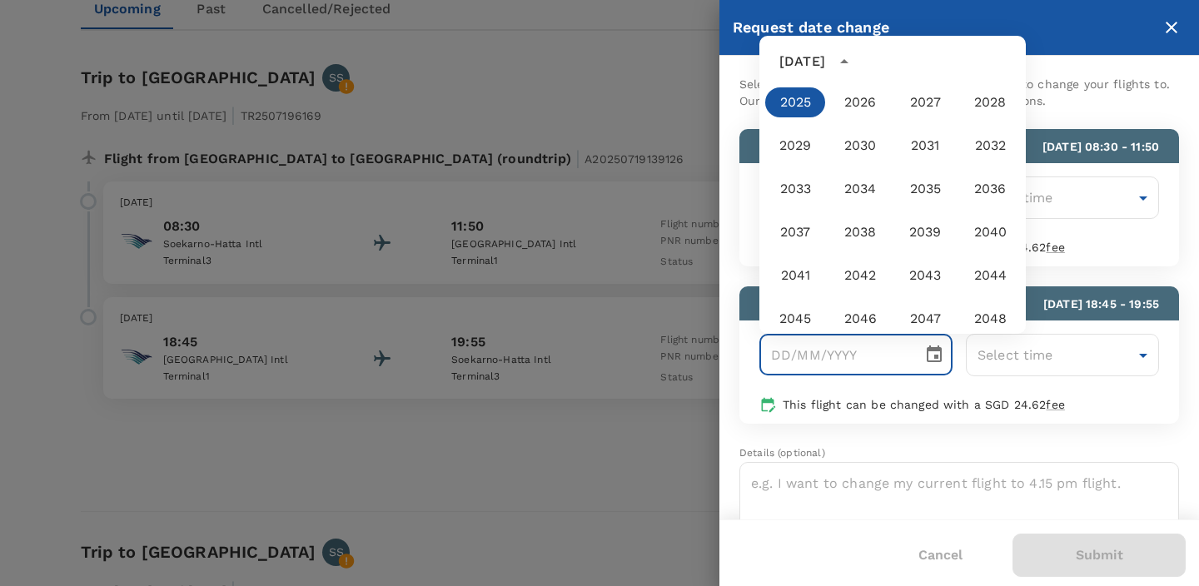
click at [801, 62] on div "[DATE]" at bounding box center [802, 62] width 46 height 20
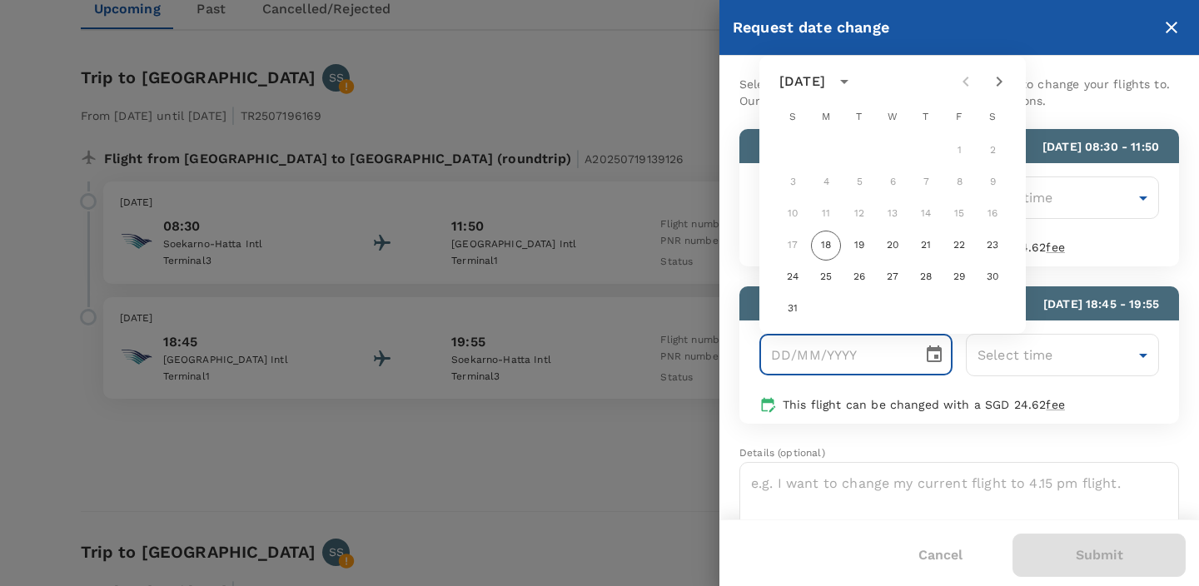
click at [1003, 84] on icon "Next month" at bounding box center [999, 82] width 20 height 20
click at [863, 277] on button "30" at bounding box center [859, 277] width 30 height 30
type input "[DATE]"
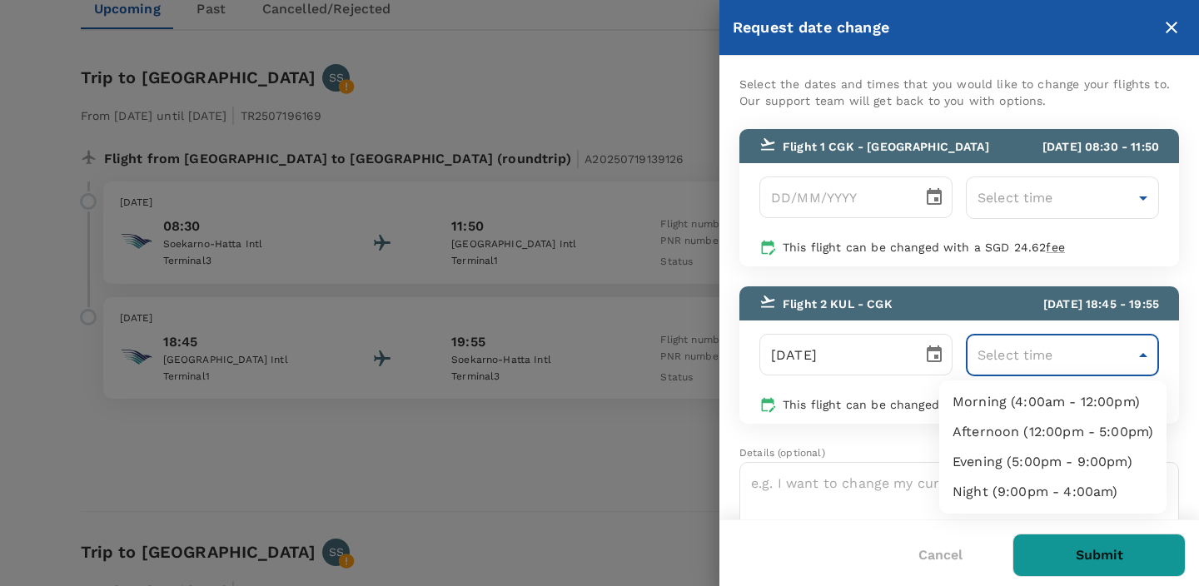
click at [1127, 355] on body "Trips Book Approvals 0 Reports People Manage SS Trips ​ ​ Upcoming Past Cancell…" at bounding box center [599, 441] width 1199 height 1248
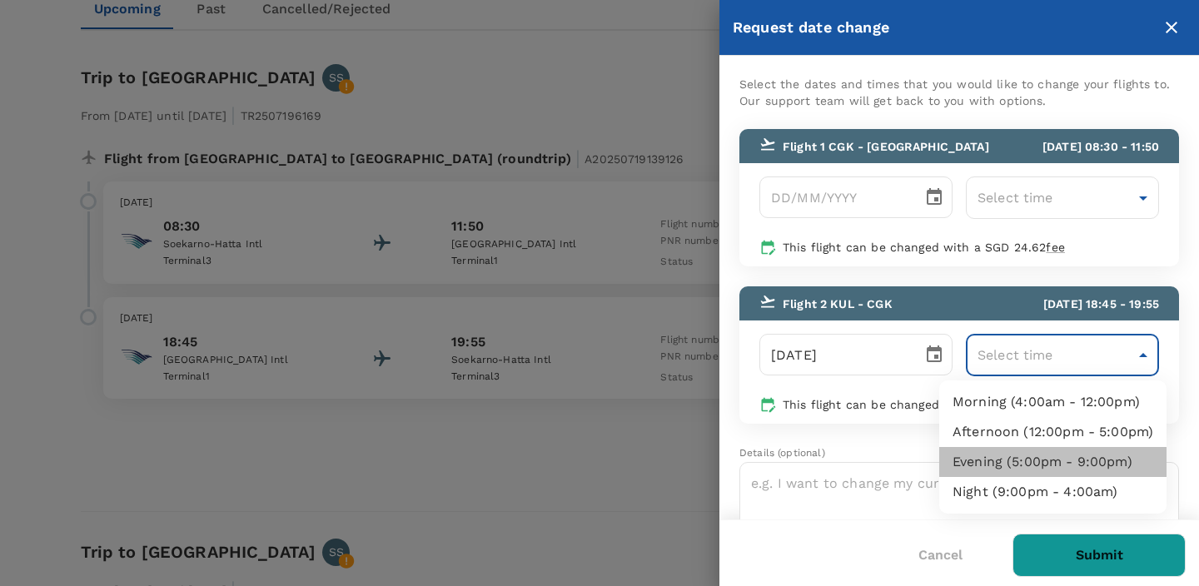
click at [996, 462] on li "Evening (5:00pm - 9:00pm)" at bounding box center [1052, 462] width 227 height 30
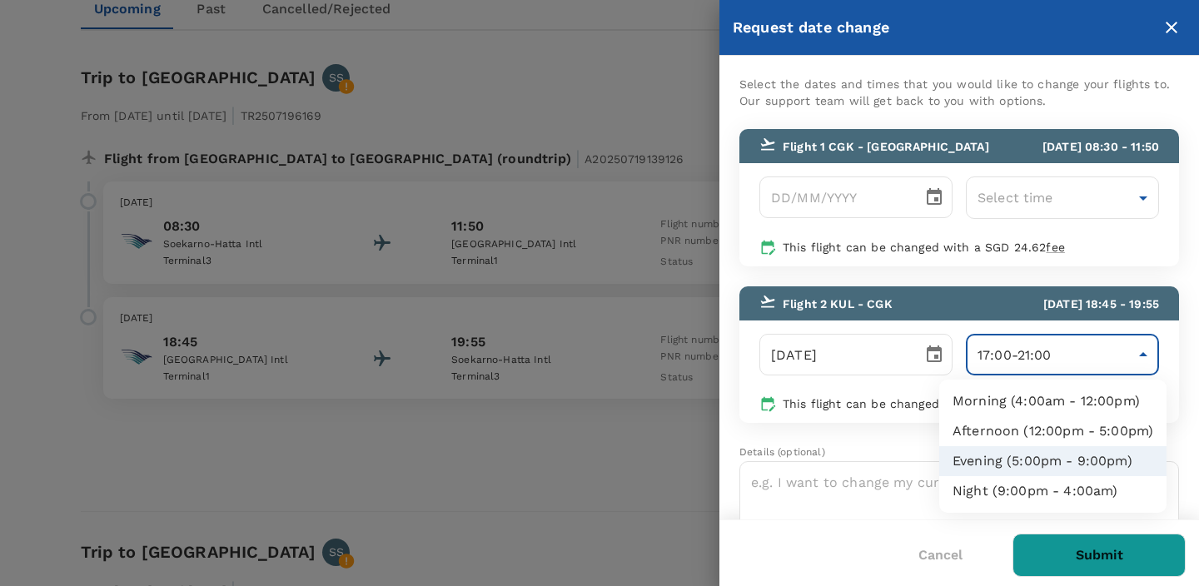
click at [1132, 355] on body "Trips Book Approvals 0 Reports People Manage SS Trips ​ ​ Upcoming Past Cancell…" at bounding box center [599, 441] width 1199 height 1248
click at [1101, 431] on li "Afternoon (12:00pm - 5:00pm)" at bounding box center [1052, 431] width 227 height 30
type input "12:00-17:00"
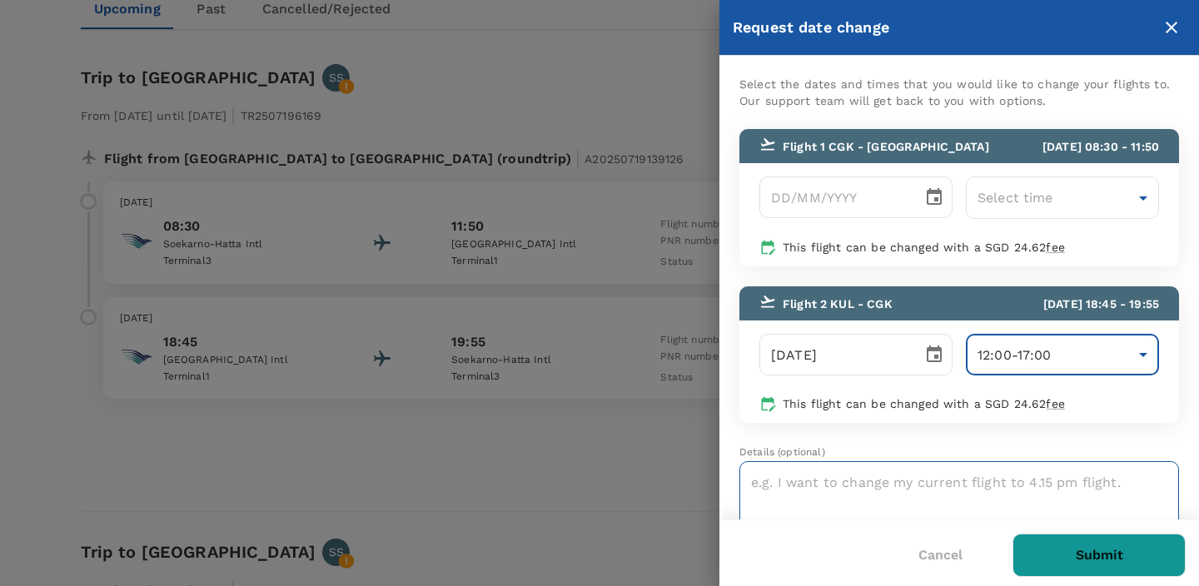
click at [919, 485] on textarea at bounding box center [959, 510] width 440 height 99
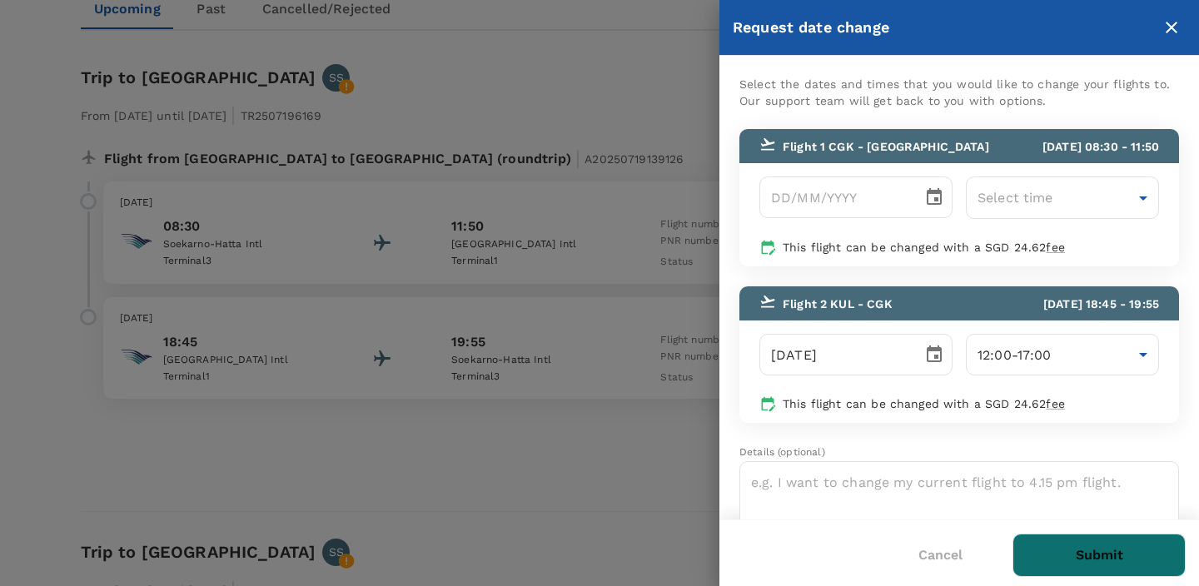
click at [1101, 559] on button "Submit" at bounding box center [1099, 555] width 173 height 43
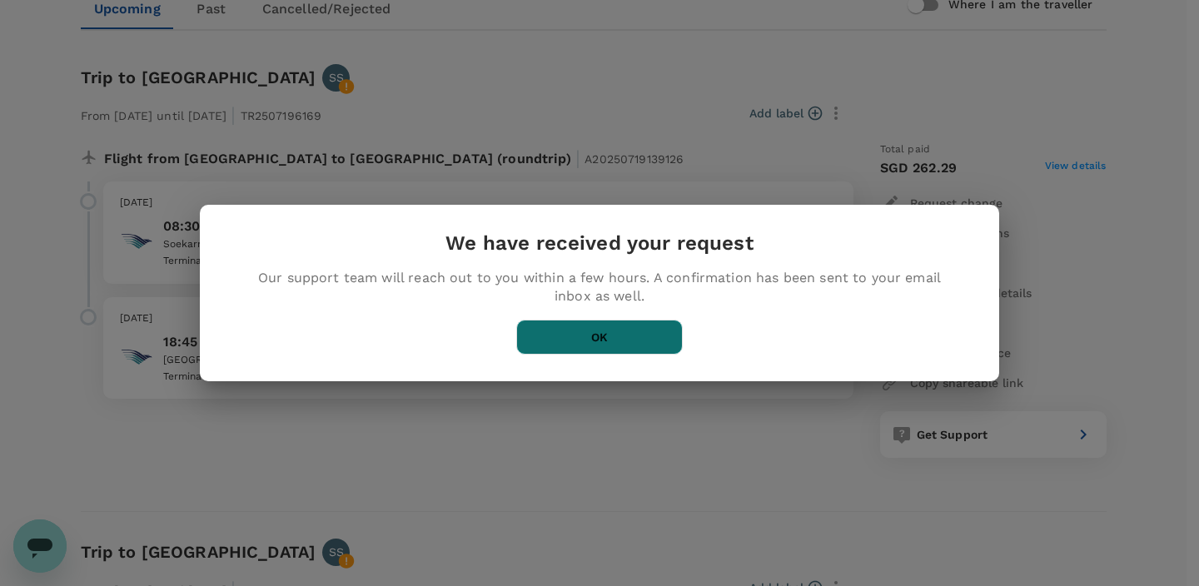
click at [613, 335] on button "OK" at bounding box center [599, 337] width 167 height 35
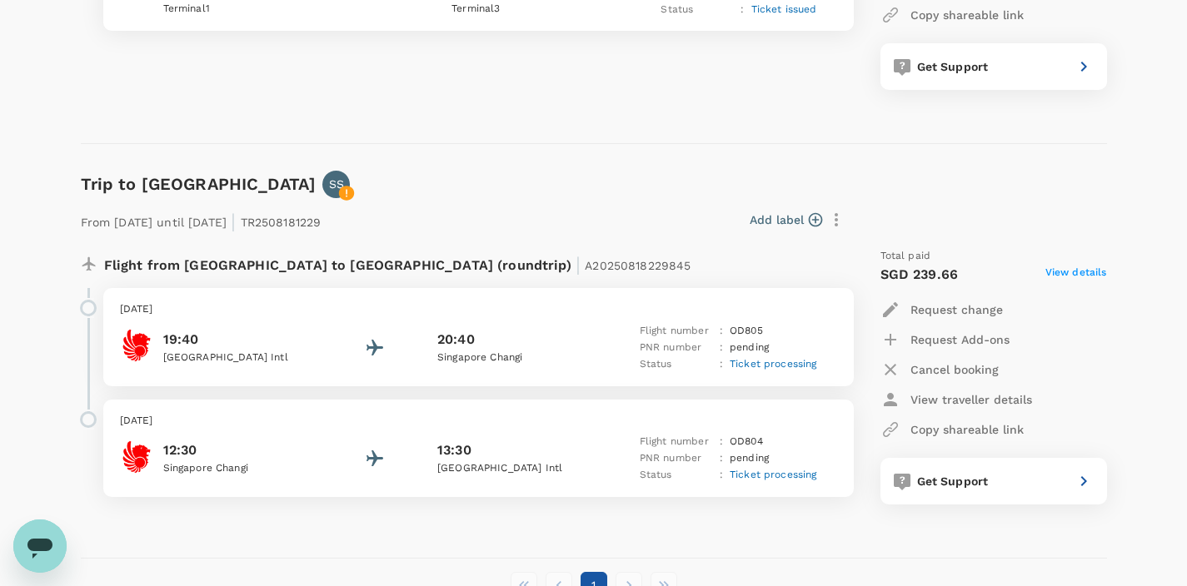
scroll to position [659, 0]
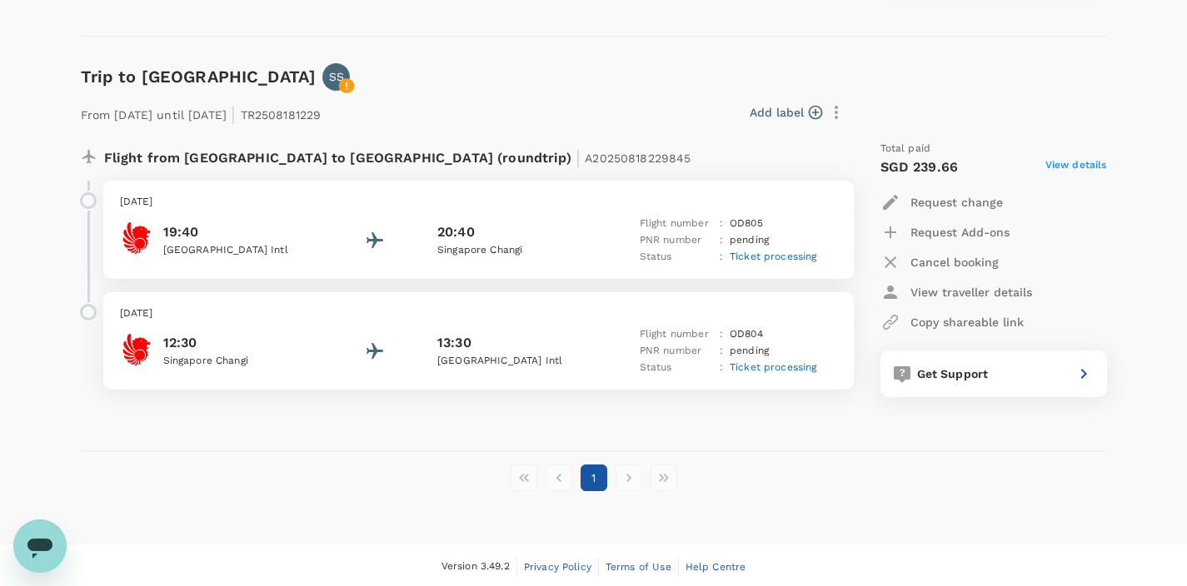
click at [1064, 157] on span "View details" at bounding box center [1076, 167] width 62 height 20
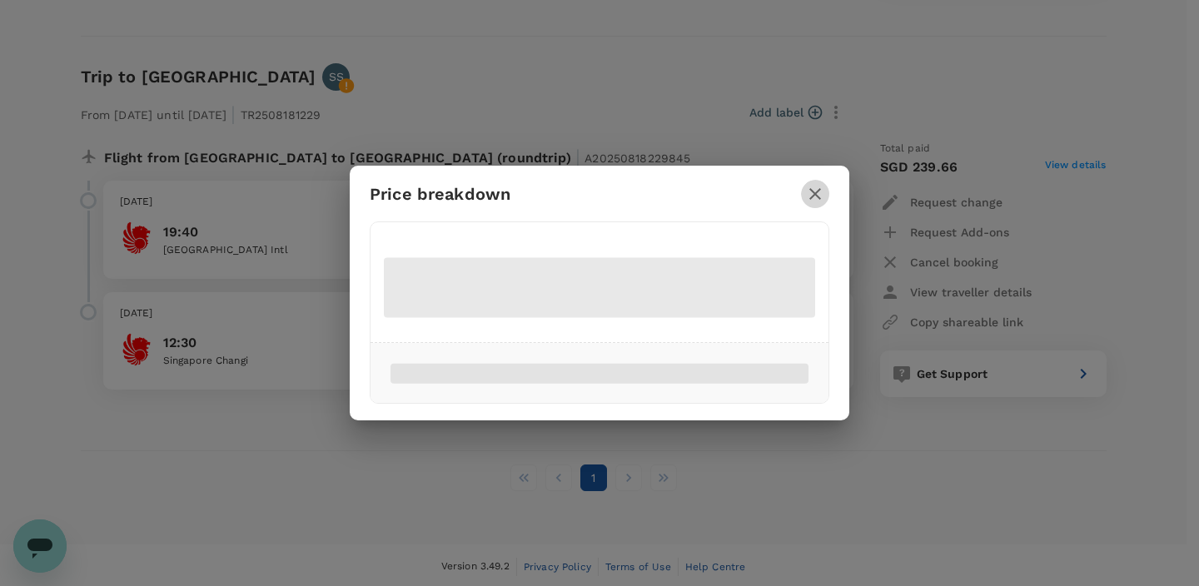
click at [807, 192] on icon "button" at bounding box center [815, 194] width 20 height 20
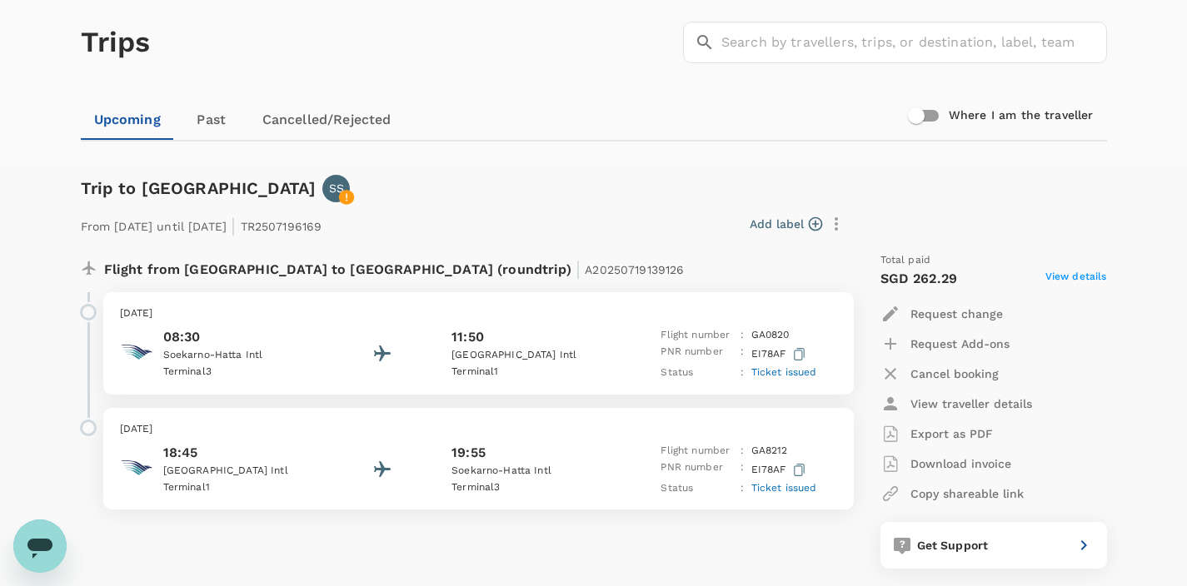
scroll to position [0, 0]
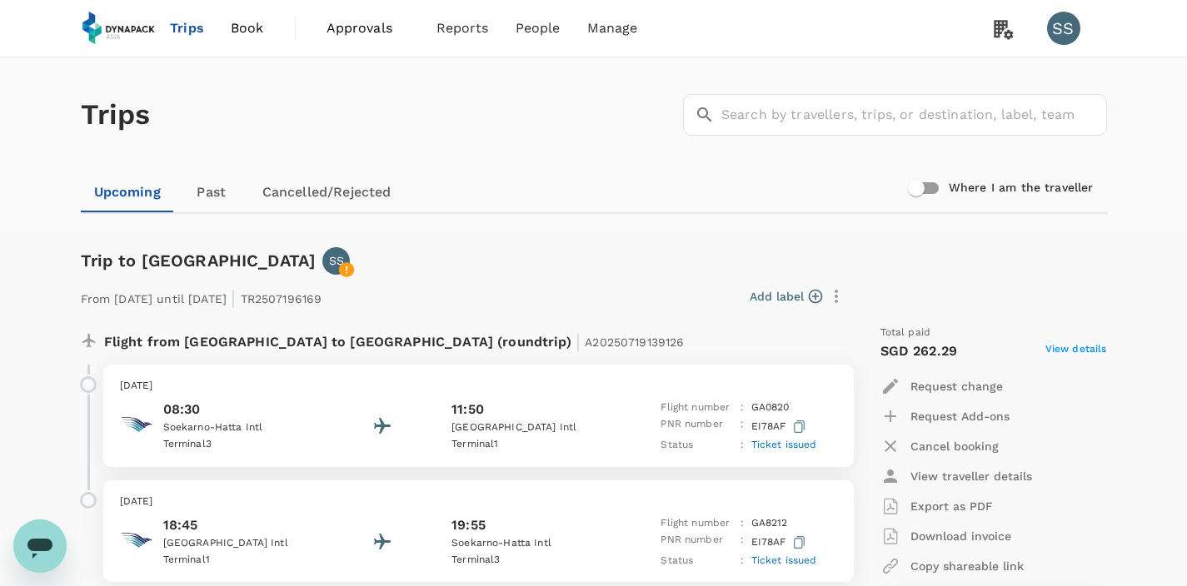
click at [183, 29] on span "Trips" at bounding box center [187, 28] width 34 height 20
click at [542, 28] on span "People" at bounding box center [537, 28] width 45 height 20
click at [625, 29] on span "Manage" at bounding box center [612, 28] width 51 height 20
click at [606, 95] on span "Payment methods" at bounding box center [615, 90] width 106 height 17
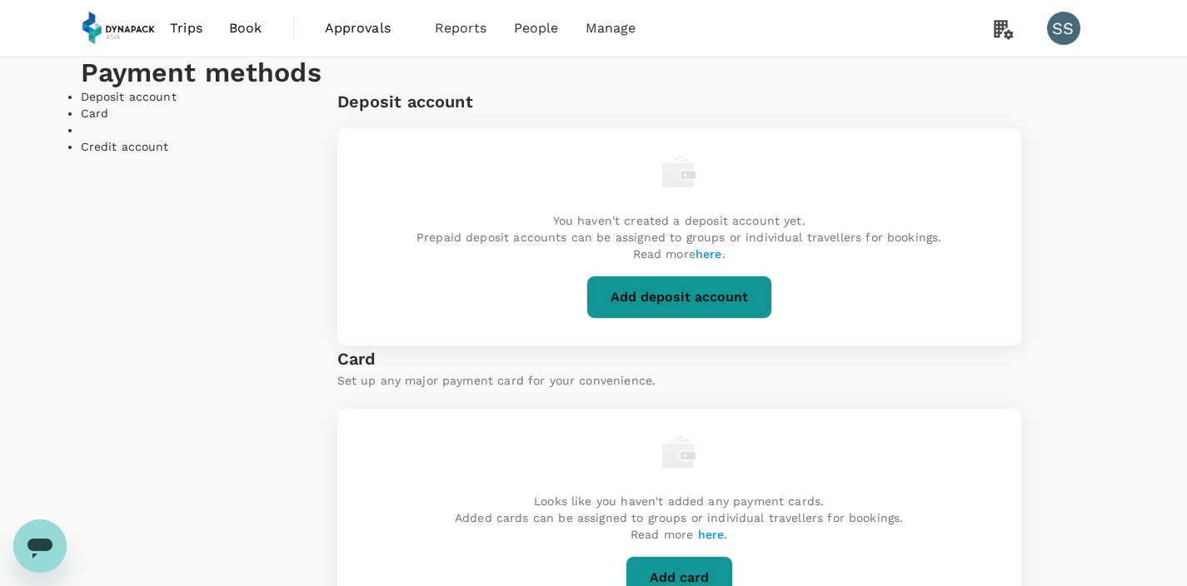
click at [255, 30] on span "Book" at bounding box center [245, 28] width 33 height 20
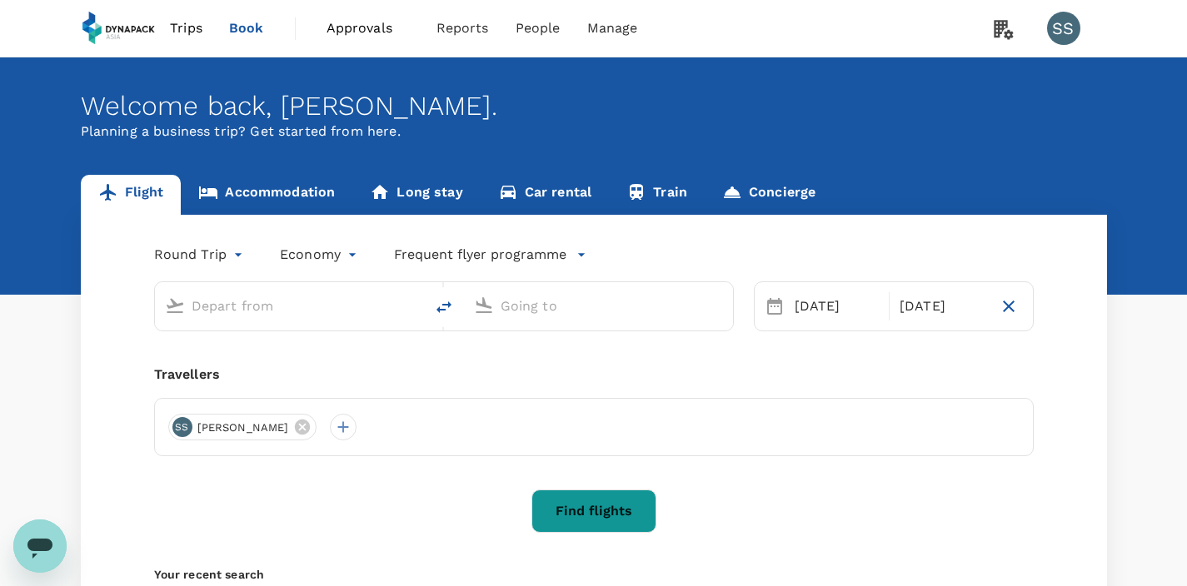
type input "Kuala Lumpur Intl ([GEOGRAPHIC_DATA])"
type input "Singapore Changi (SIN)"
type input "Kuala Lumpur Intl ([GEOGRAPHIC_DATA])"
type input "Singapore Changi (SIN)"
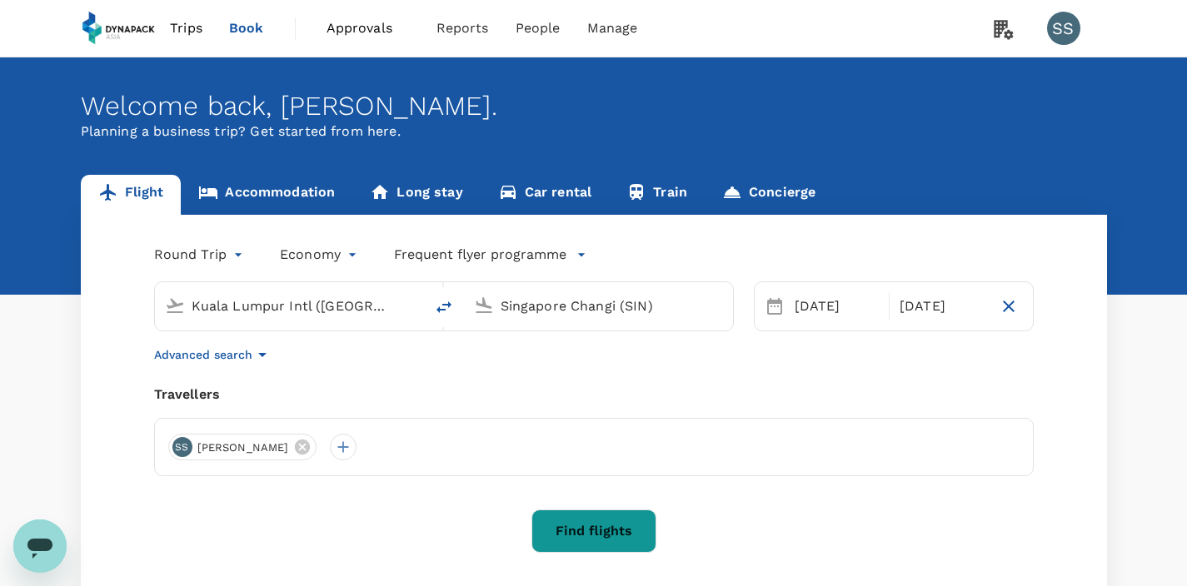
click at [189, 32] on span "Trips" at bounding box center [186, 28] width 32 height 20
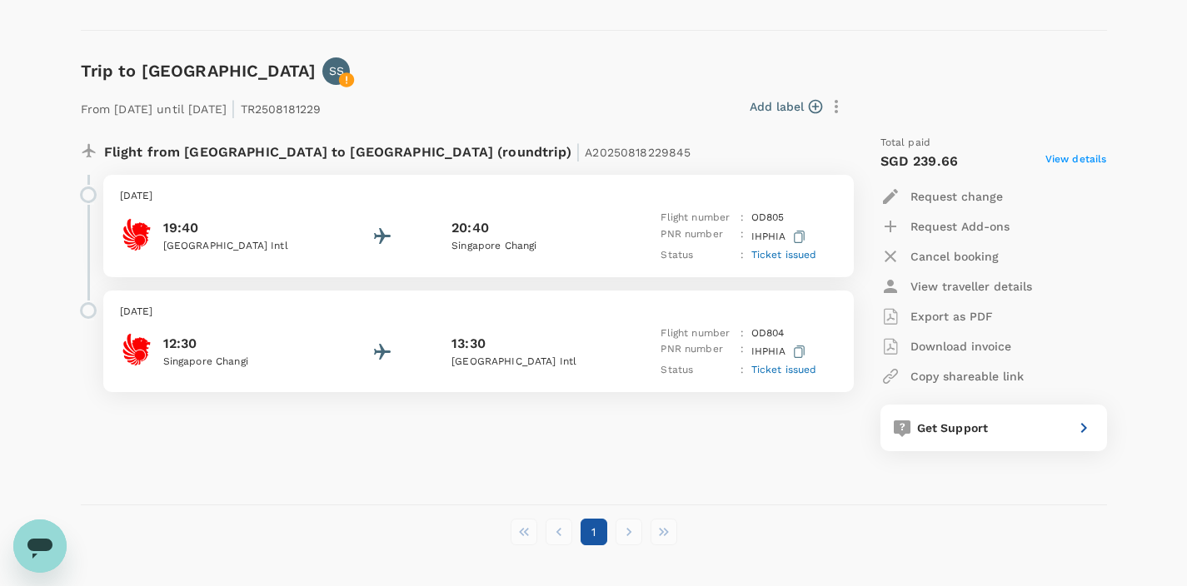
scroll to position [668, 0]
